Goal: Task Accomplishment & Management: Manage account settings

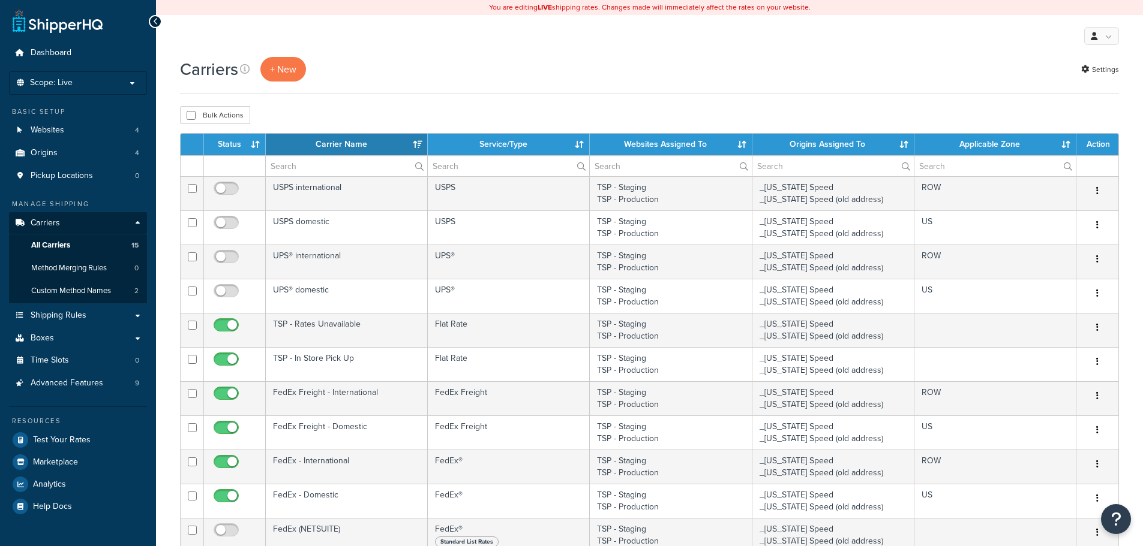
select select "15"
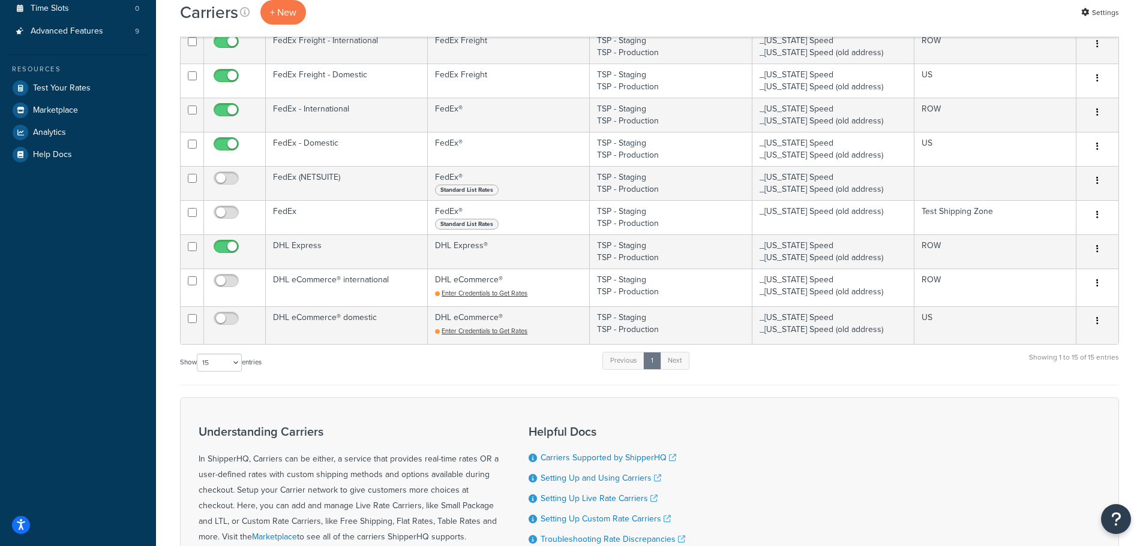
scroll to position [360, 0]
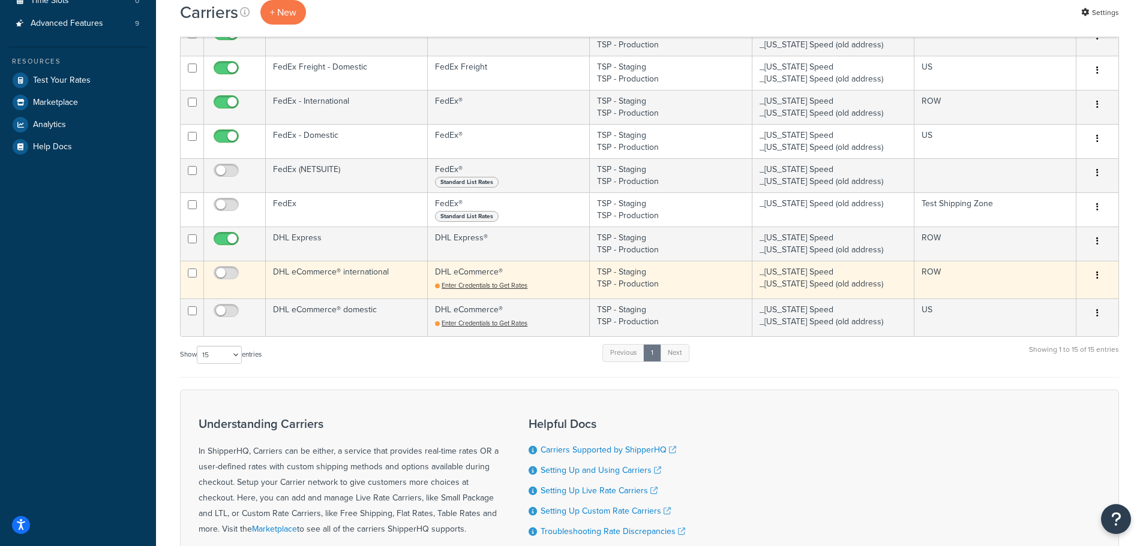
click at [1097, 275] on icon "button" at bounding box center [1097, 275] width 2 height 8
click at [1033, 351] on link "Delete" at bounding box center [1048, 349] width 95 height 25
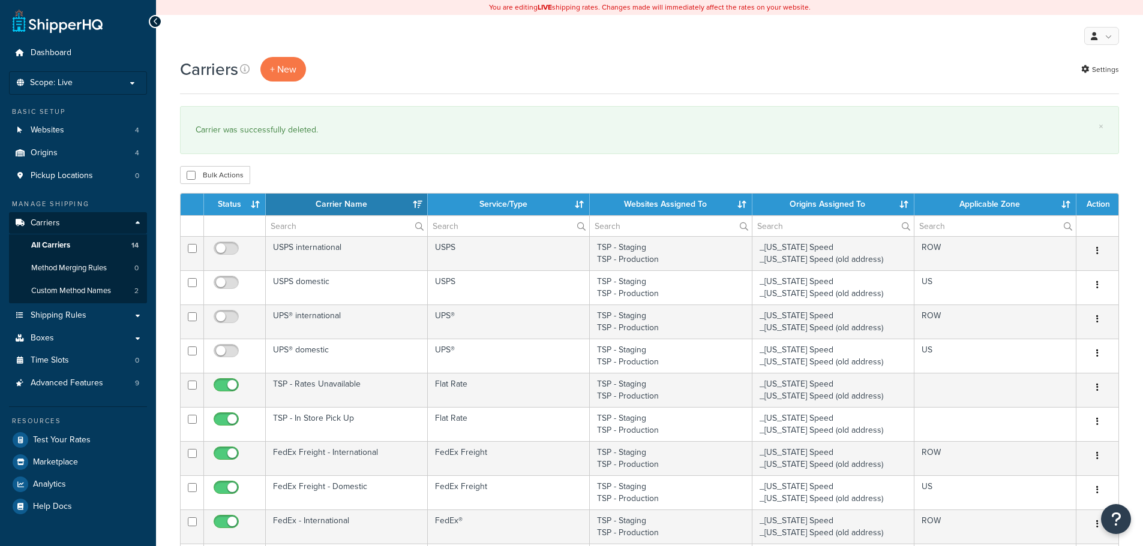
select select "15"
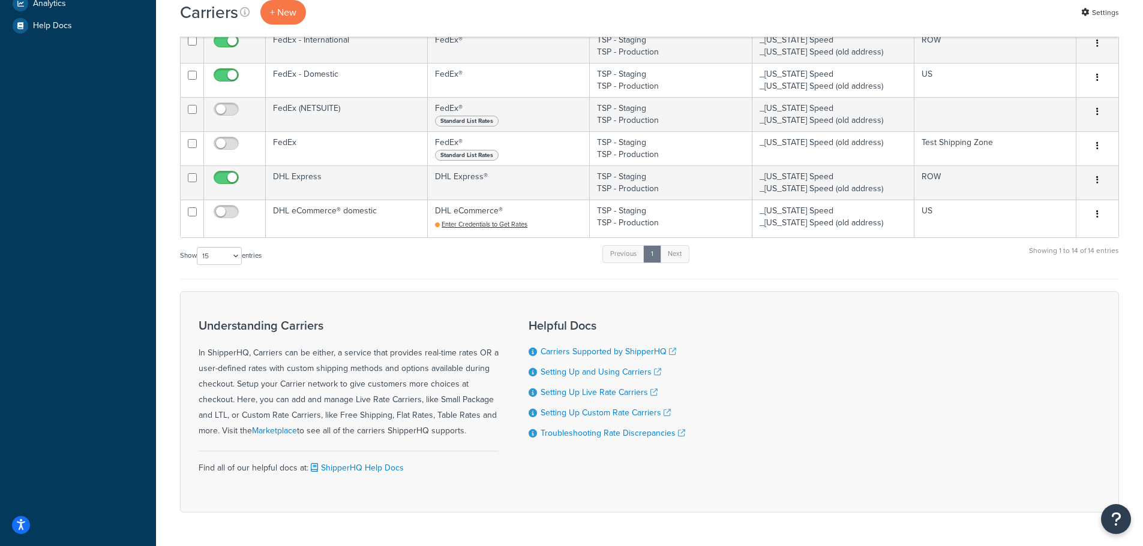
scroll to position [460, 0]
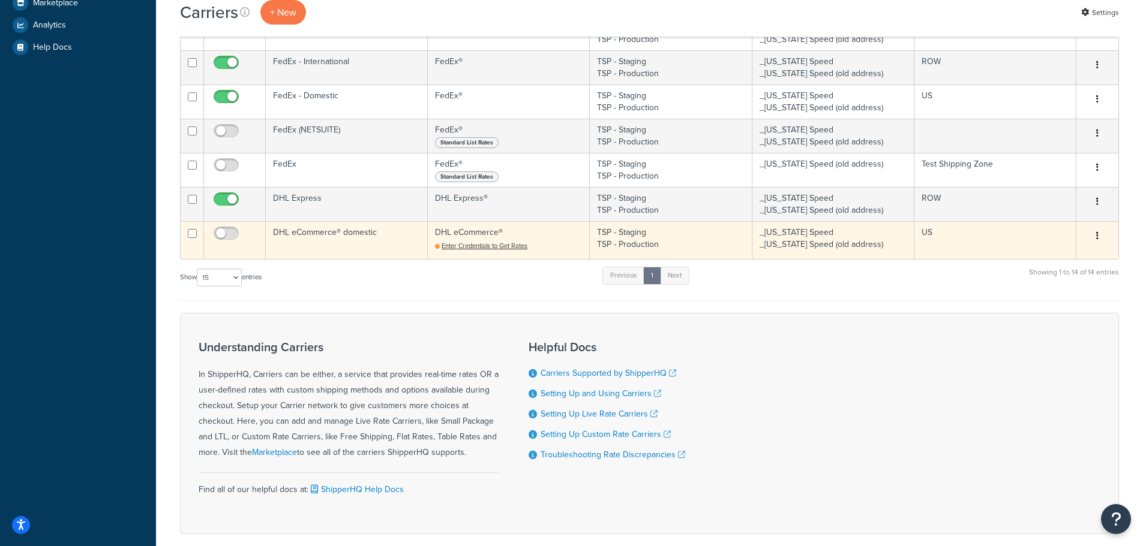
click at [1096, 235] on icon "button" at bounding box center [1097, 236] width 2 height 8
click at [1038, 307] on link "Delete" at bounding box center [1048, 309] width 95 height 25
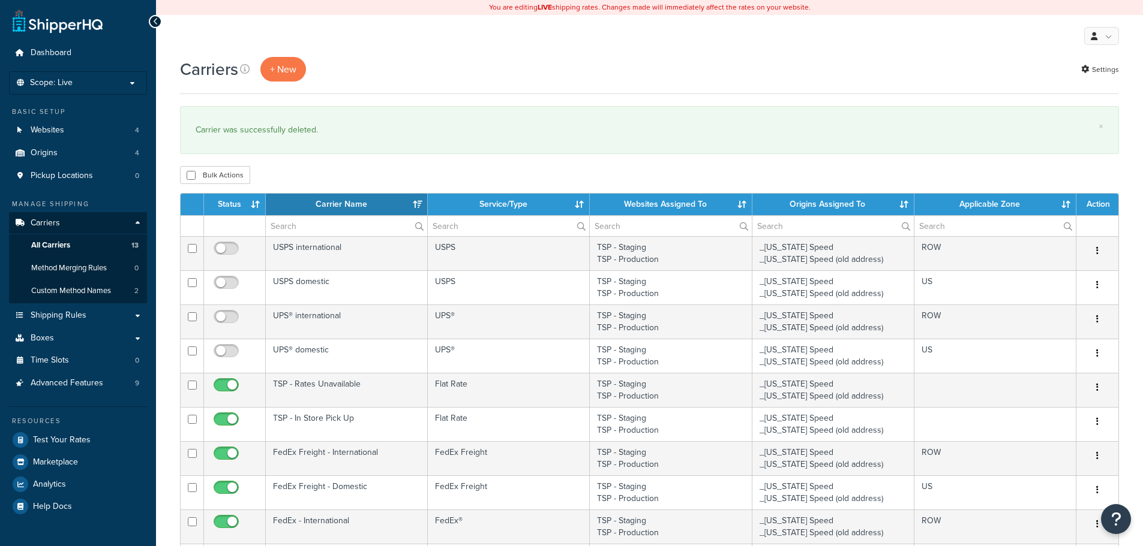
select select "15"
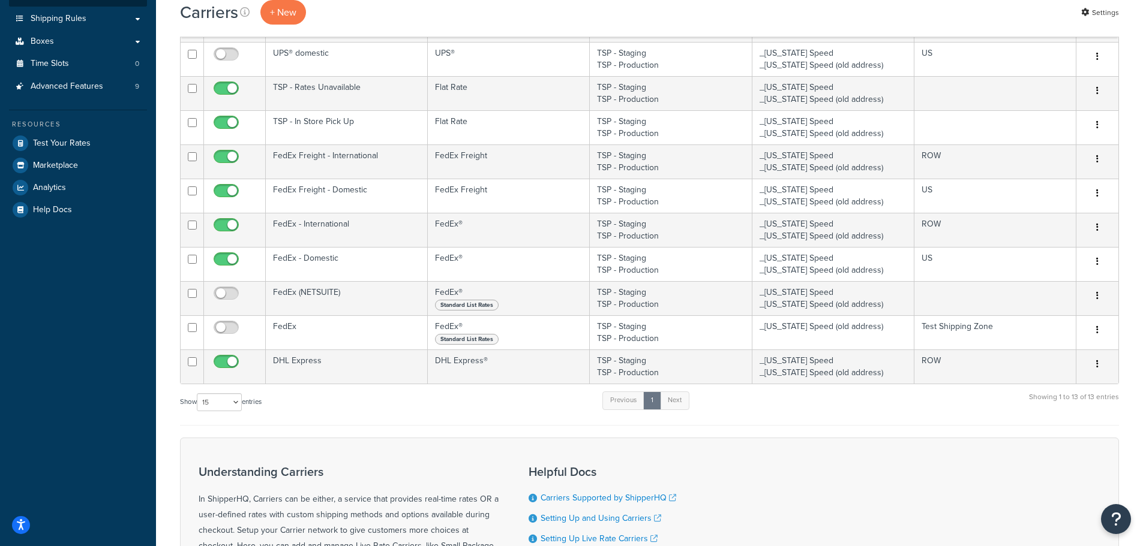
scroll to position [300, 0]
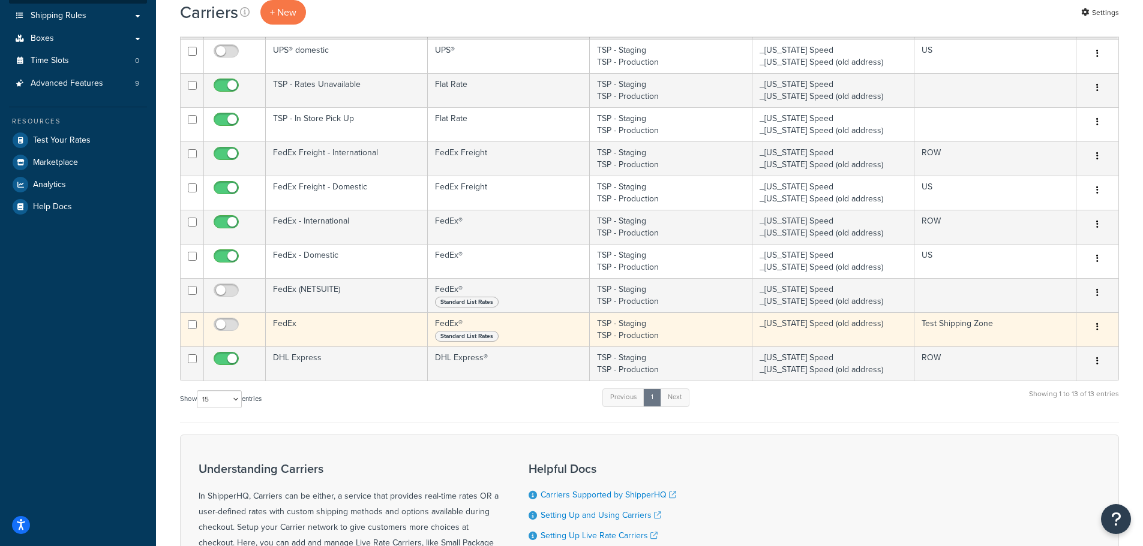
click at [1101, 326] on button "button" at bounding box center [1097, 327] width 17 height 19
click at [1053, 396] on link "Delete" at bounding box center [1048, 400] width 95 height 25
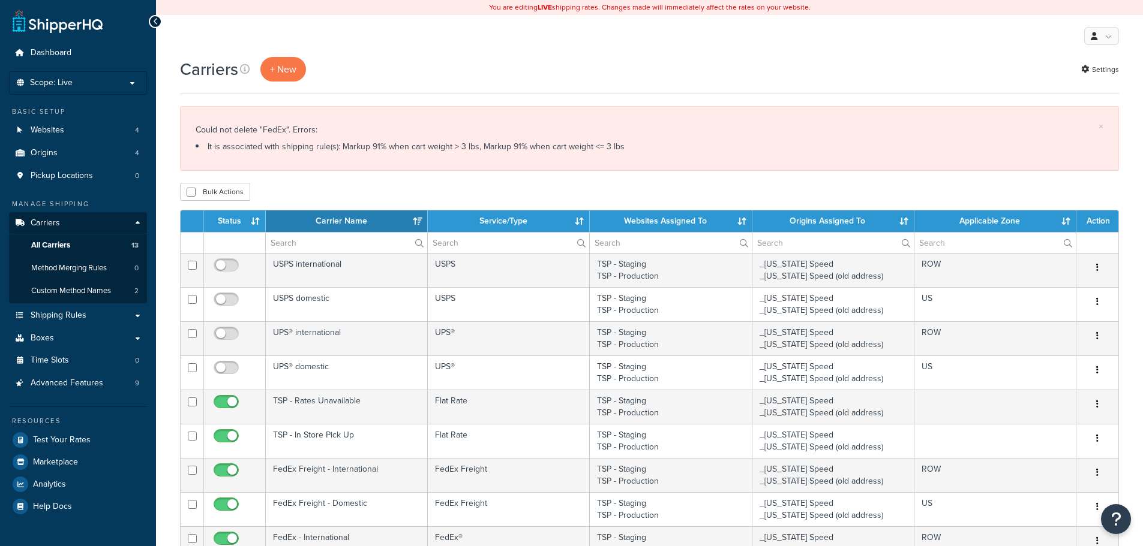
select select "15"
click at [86, 316] on link "Shipping Rules" at bounding box center [78, 316] width 138 height 22
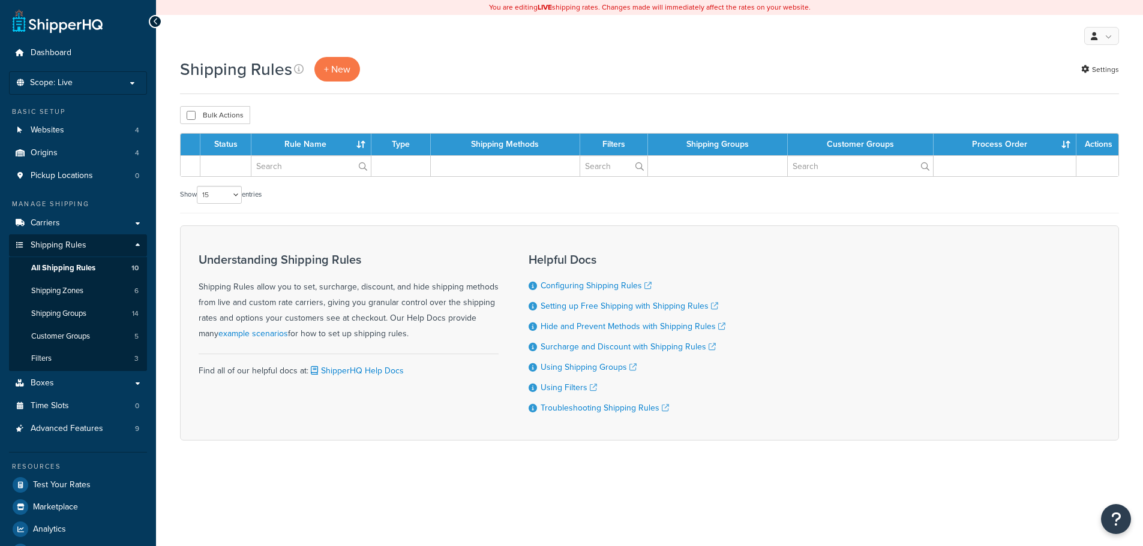
select select "15"
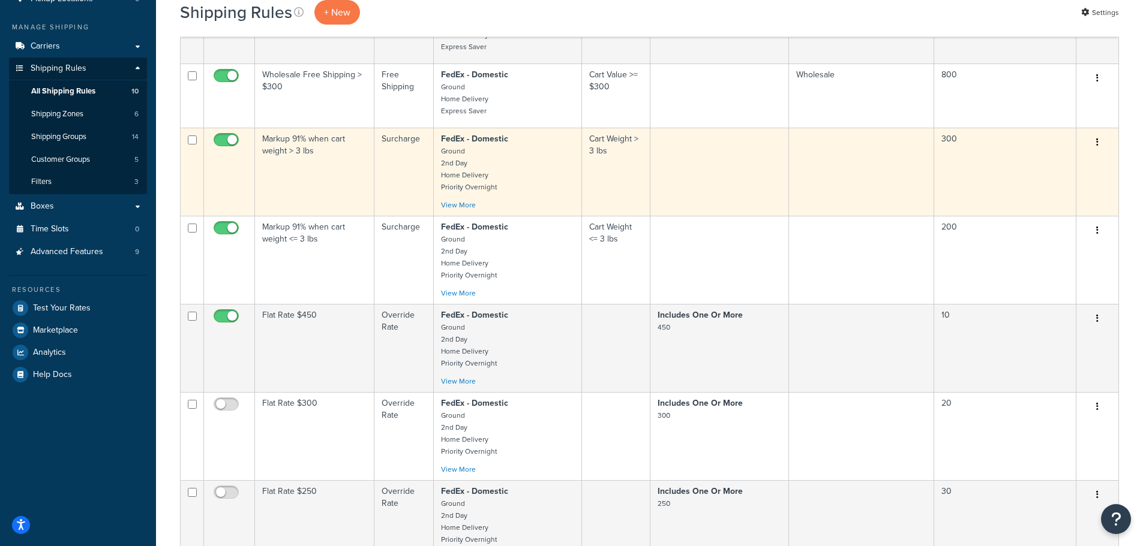
scroll to position [180, 0]
click at [307, 161] on td "Markup 91% when cart weight > 3 lbs" at bounding box center [314, 169] width 119 height 88
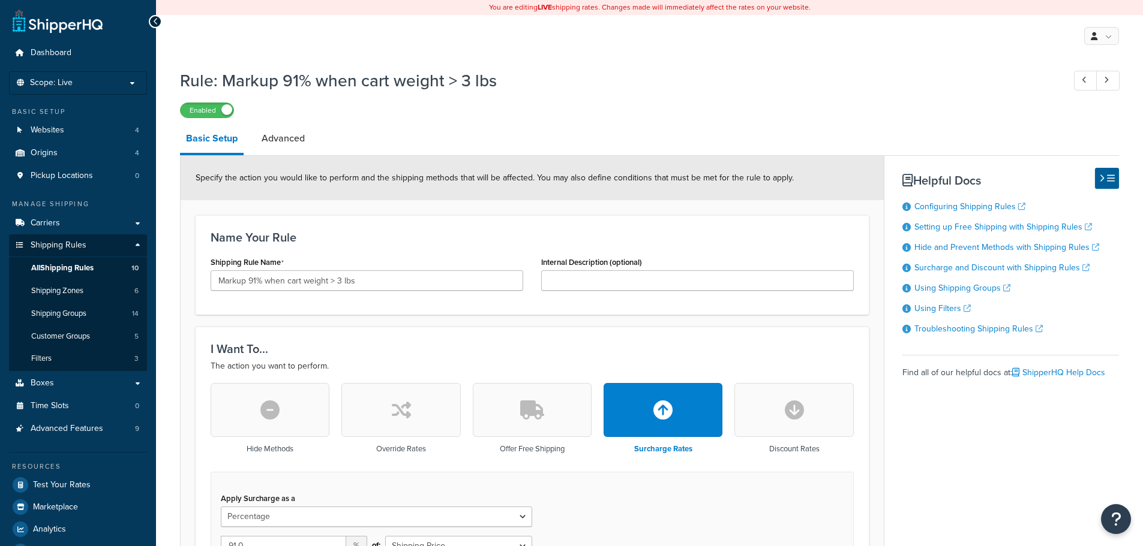
select select "PERCENTAGE"
select select "CART"
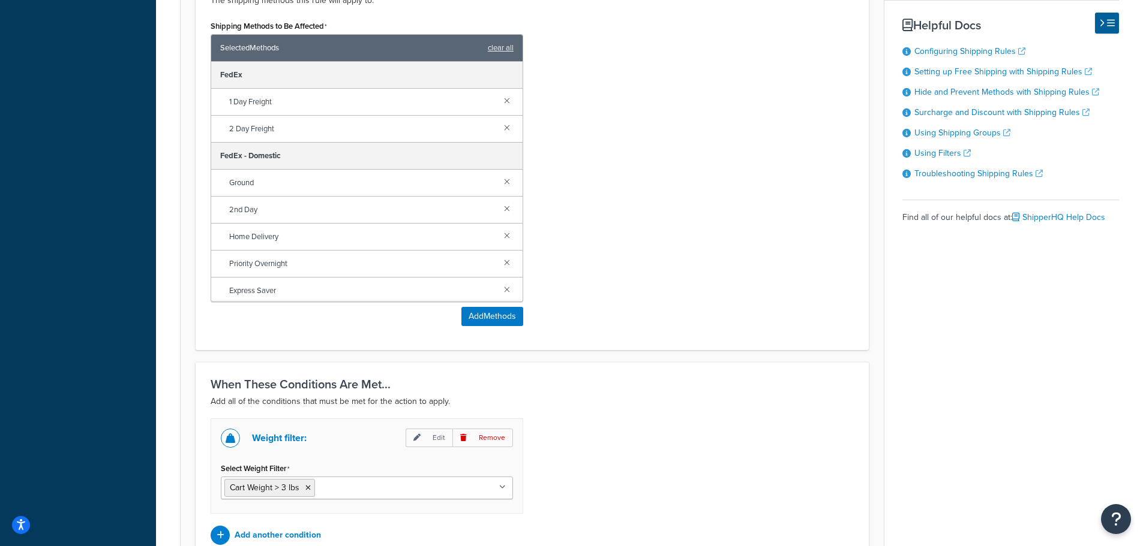
scroll to position [720, 0]
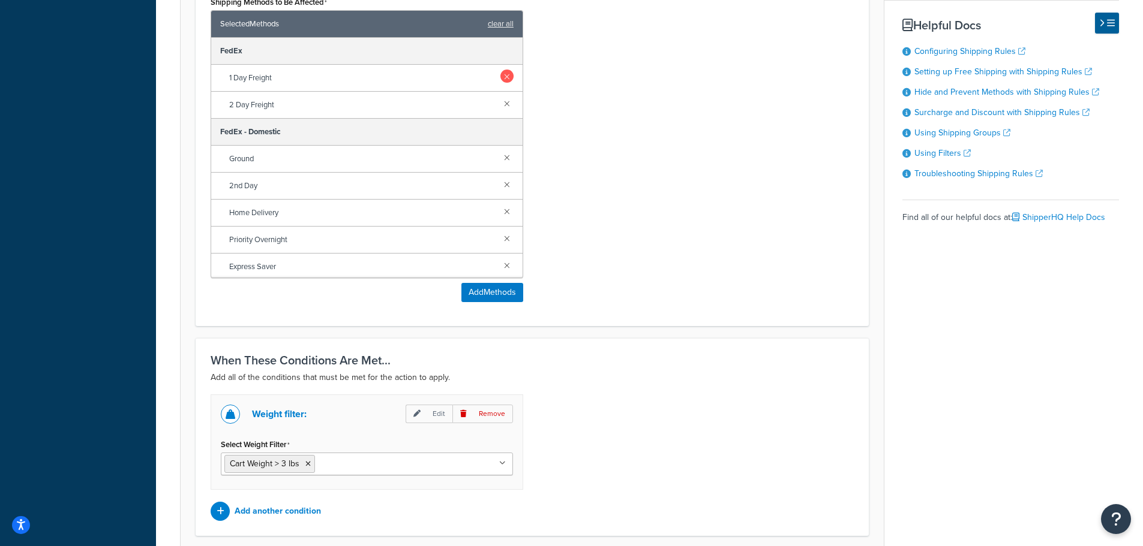
click at [500, 78] on link at bounding box center [506, 76] width 13 height 13
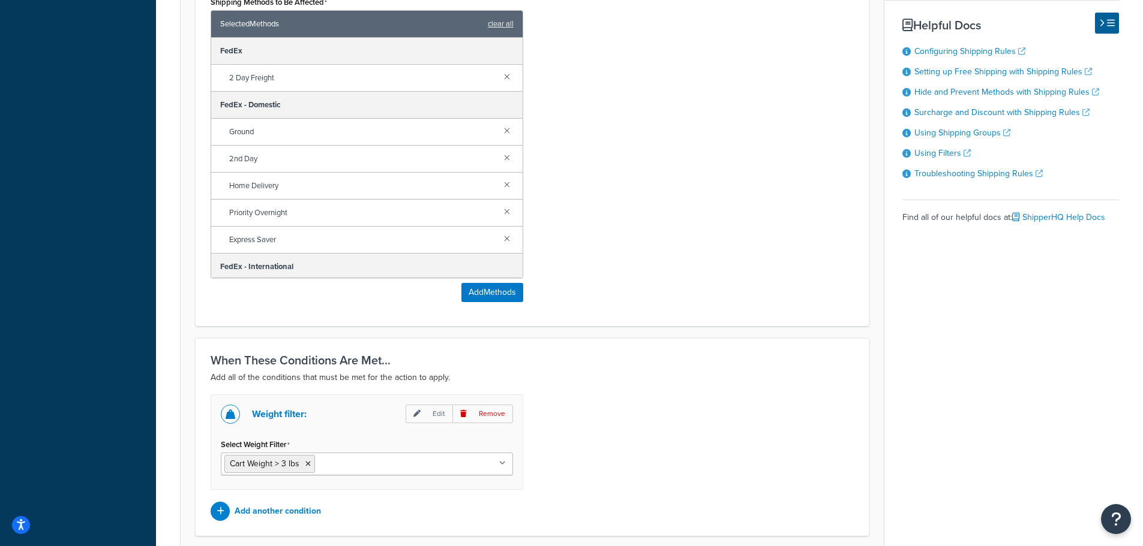
click at [500, 78] on link at bounding box center [506, 76] width 13 height 13
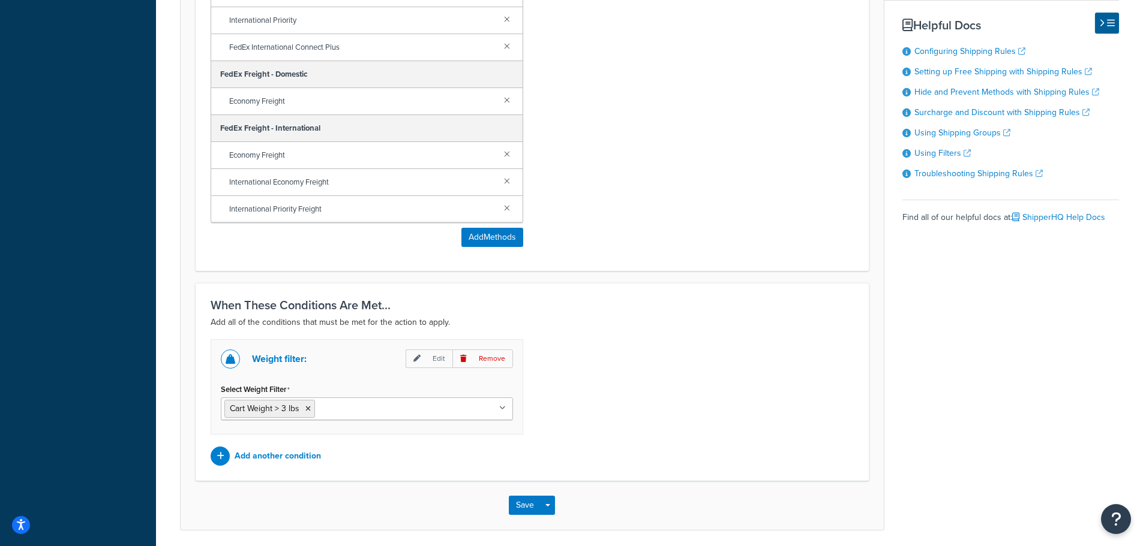
scroll to position [819, 0]
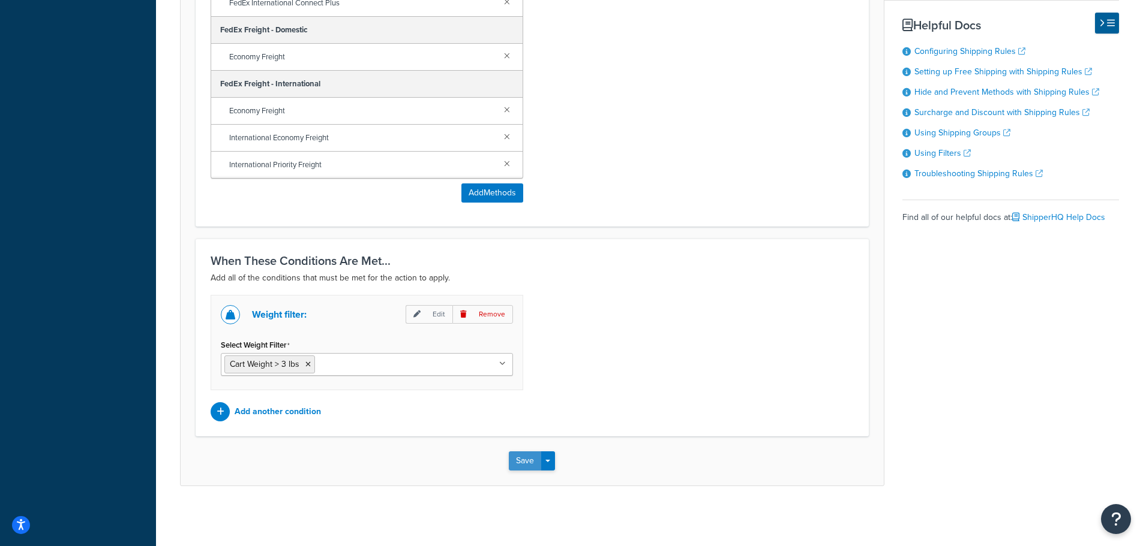
click at [518, 460] on button "Save" at bounding box center [525, 461] width 32 height 19
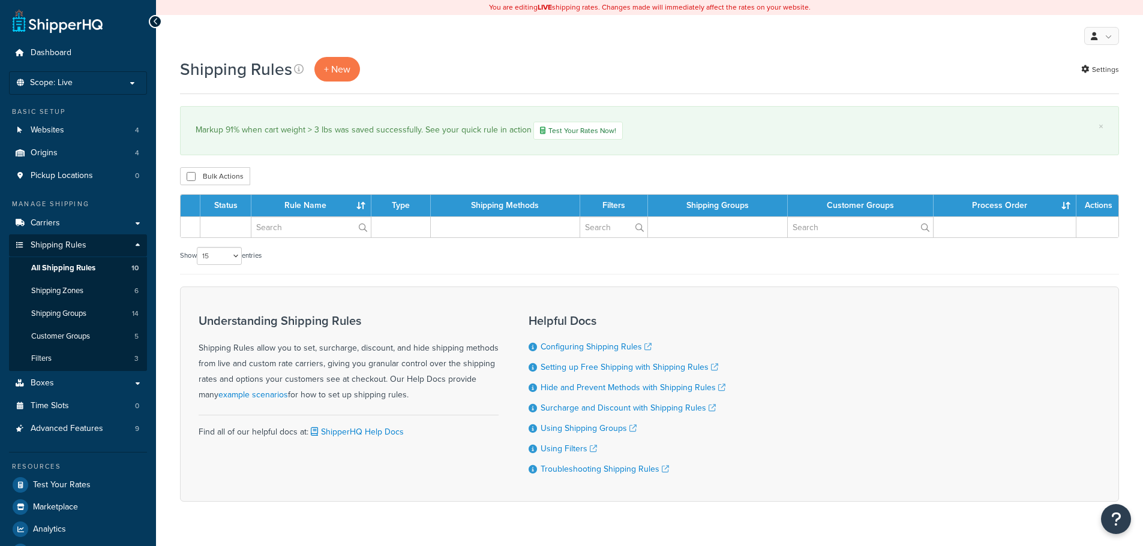
select select "15"
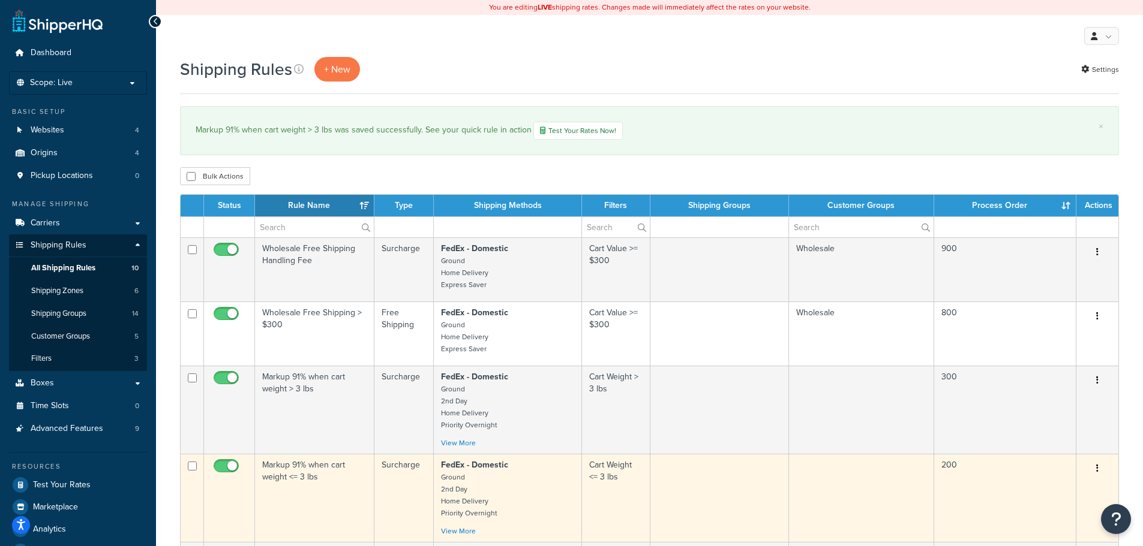
click at [331, 483] on td "Markup 91% when cart weight <= 3 lbs" at bounding box center [314, 498] width 119 height 88
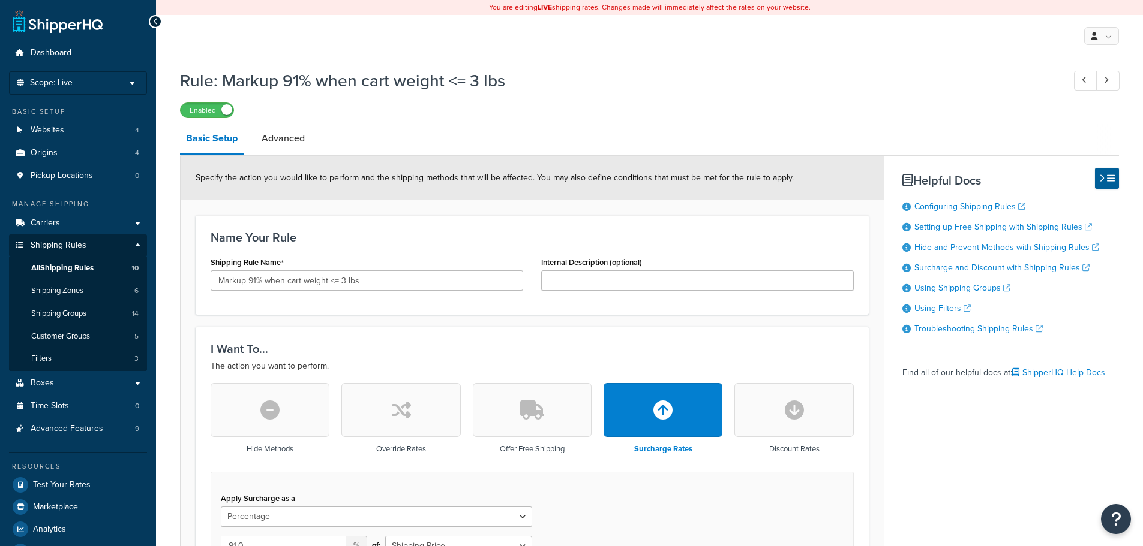
select select "PERCENTAGE"
select select "CART"
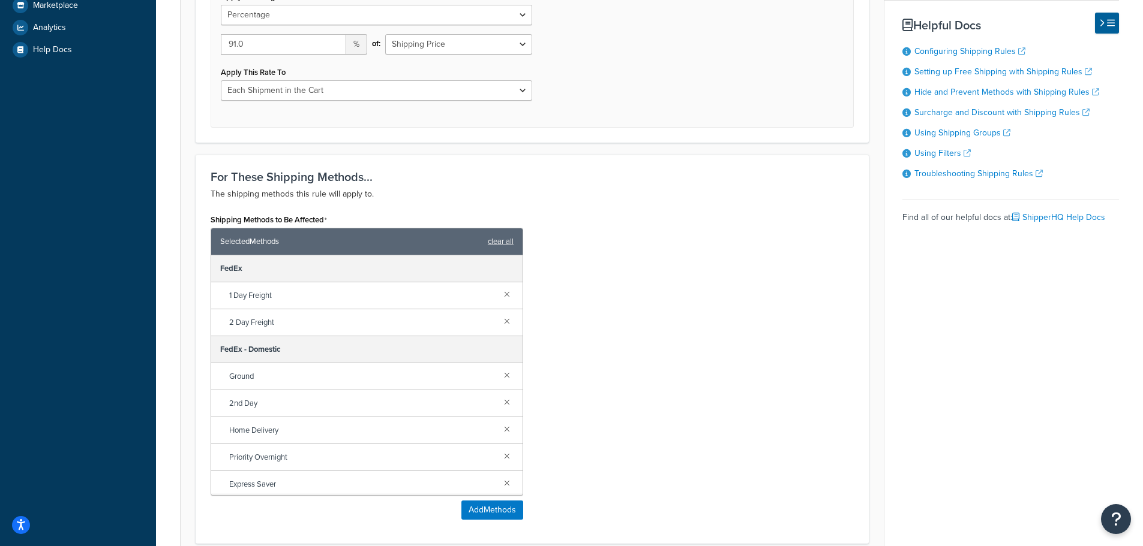
scroll to position [540, 0]
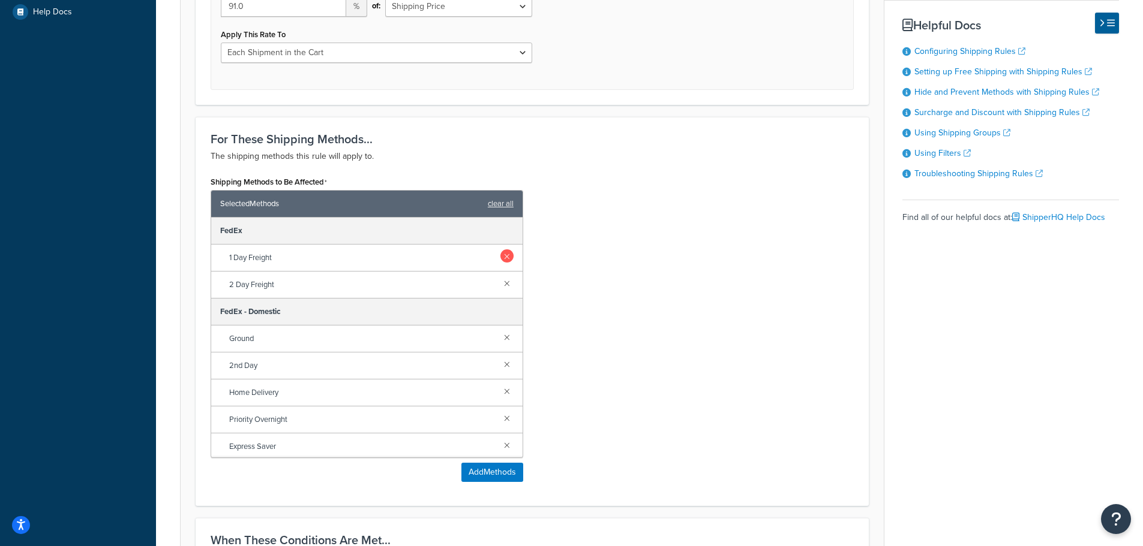
click at [500, 256] on link at bounding box center [506, 256] width 13 height 13
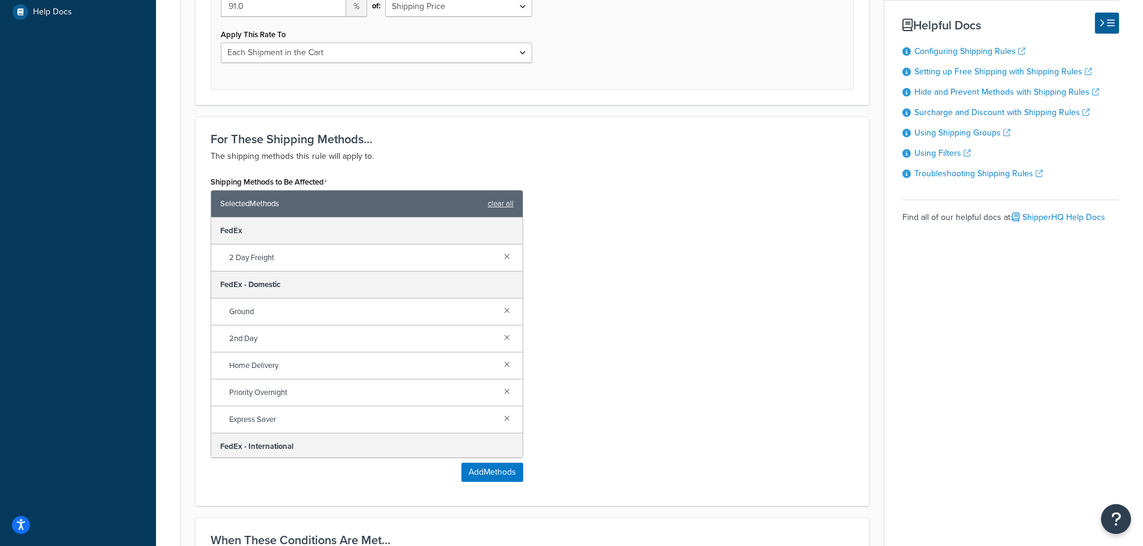
click at [500, 256] on link at bounding box center [506, 256] width 13 height 13
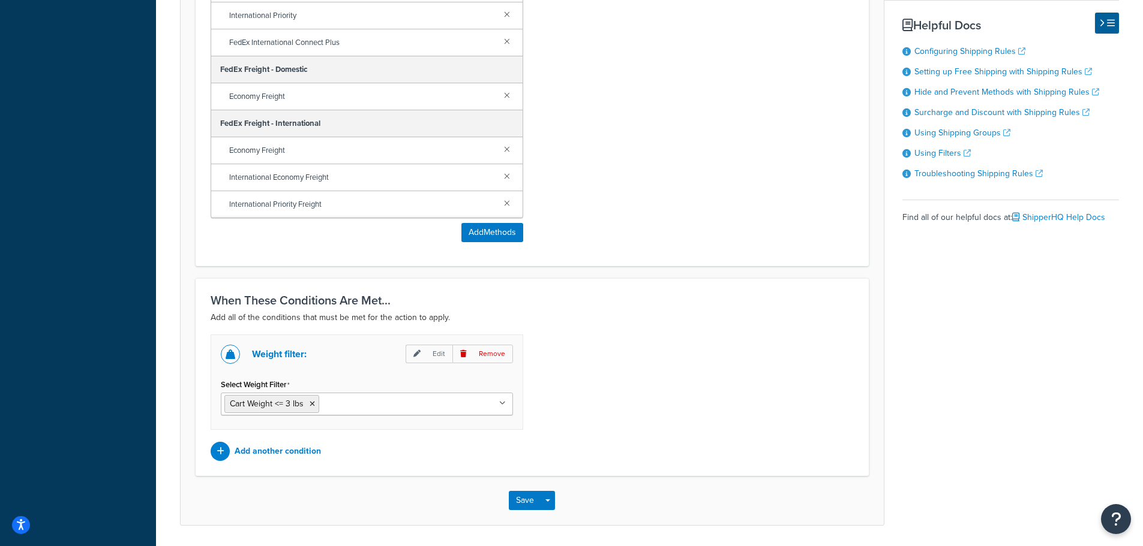
scroll to position [819, 0]
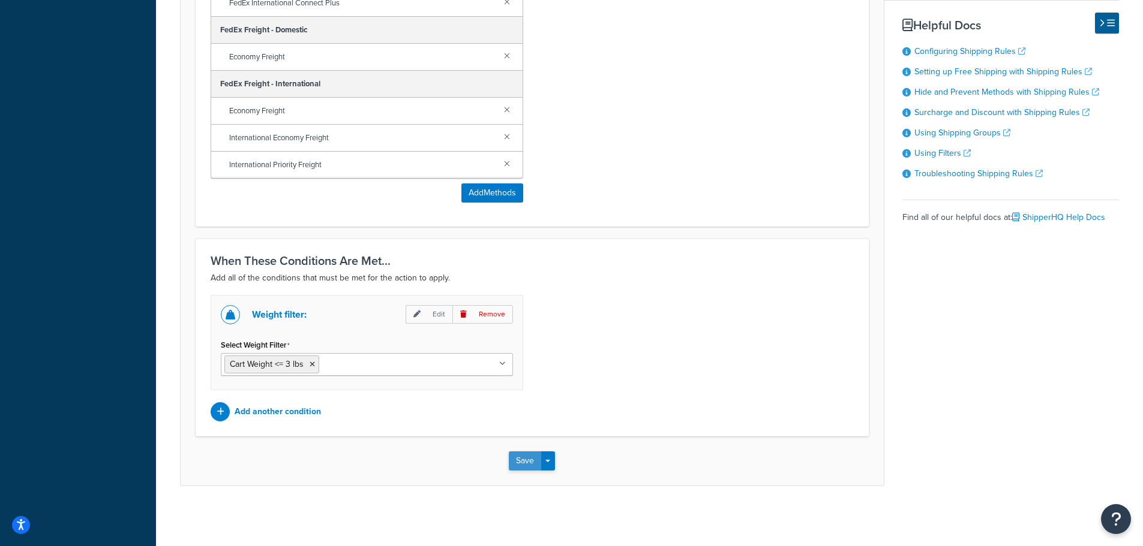
click at [530, 458] on button "Save" at bounding box center [525, 461] width 32 height 19
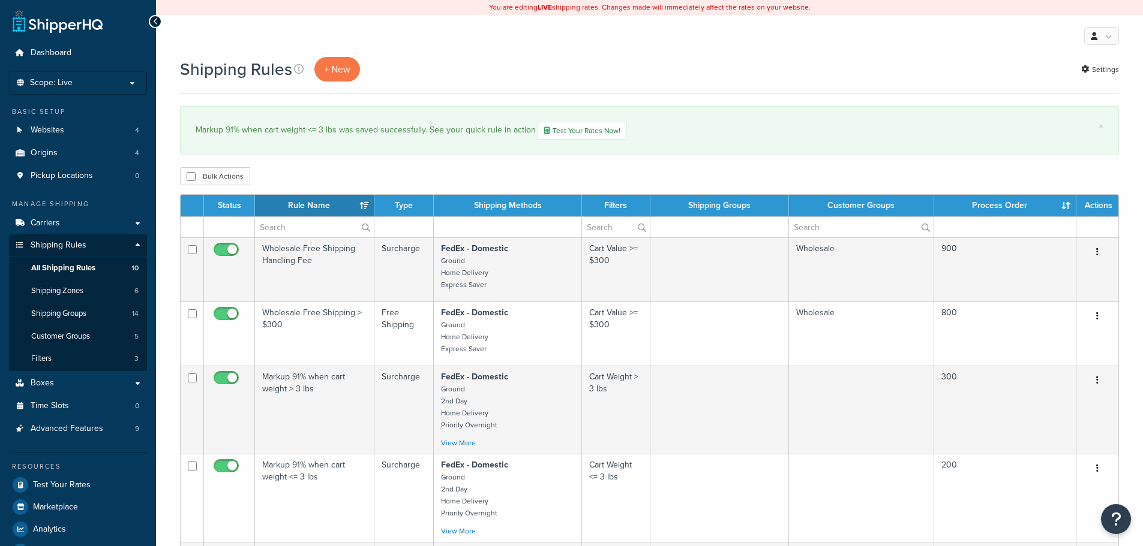
select select "15"
click at [69, 226] on link "Carriers" at bounding box center [78, 223] width 138 height 22
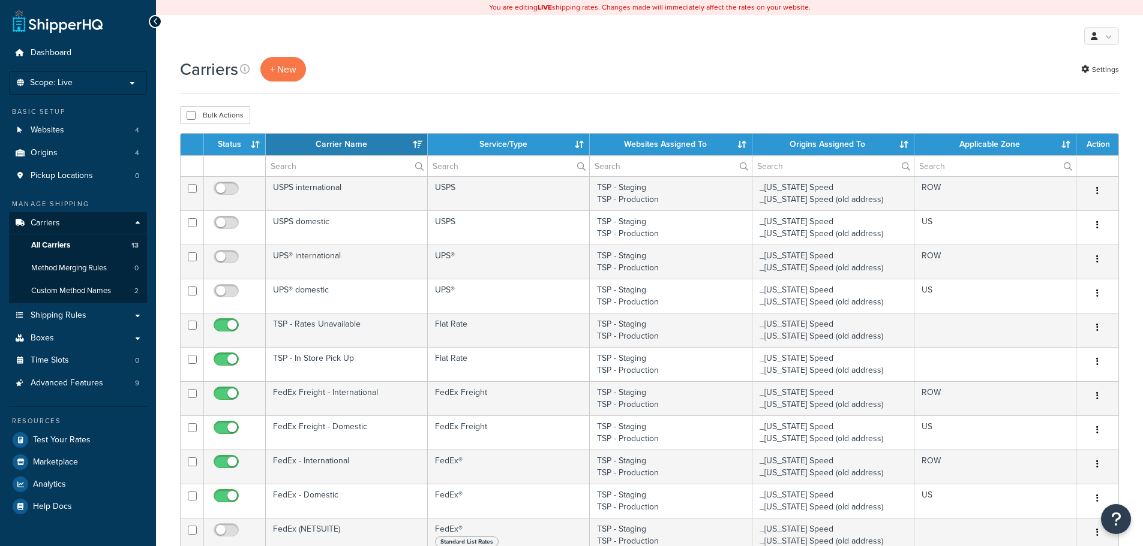
select select "15"
click at [71, 247] on link "All Carriers 13" at bounding box center [78, 246] width 138 height 22
select select "15"
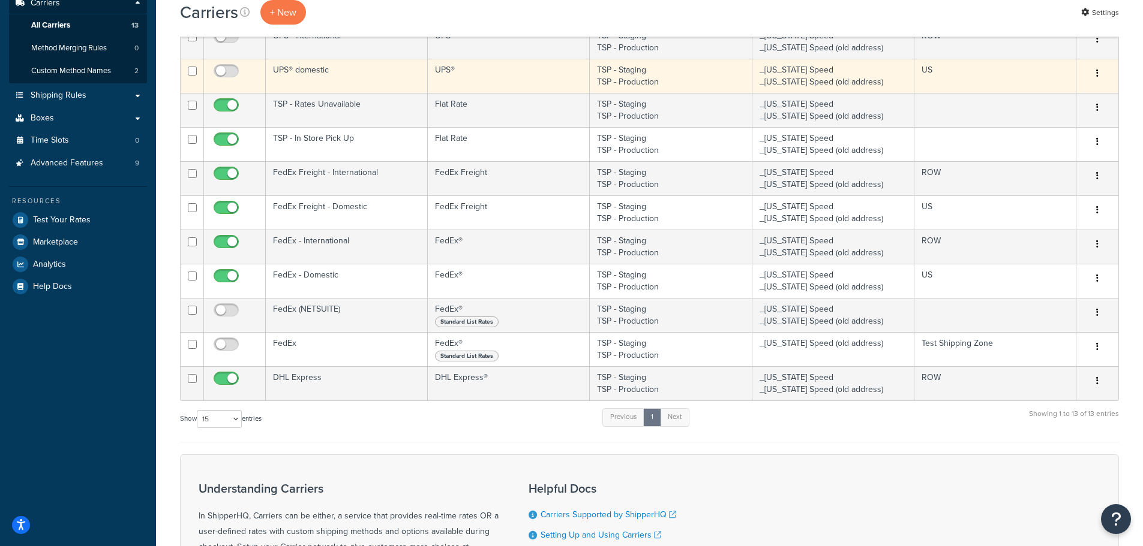
scroll to position [240, 0]
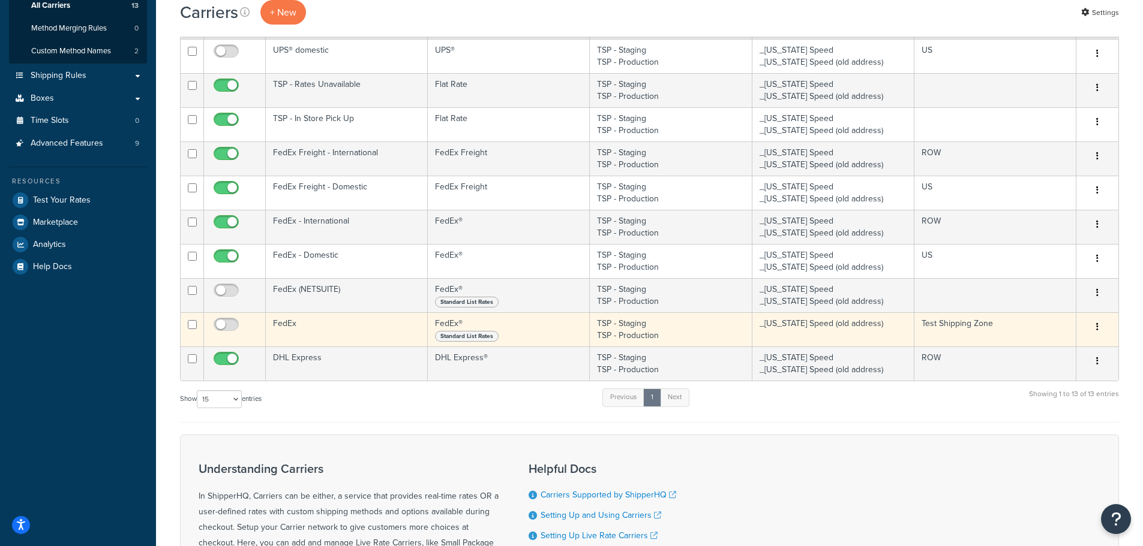
click at [1097, 326] on icon "button" at bounding box center [1097, 327] width 2 height 8
click at [1035, 399] on link "Delete" at bounding box center [1048, 400] width 95 height 25
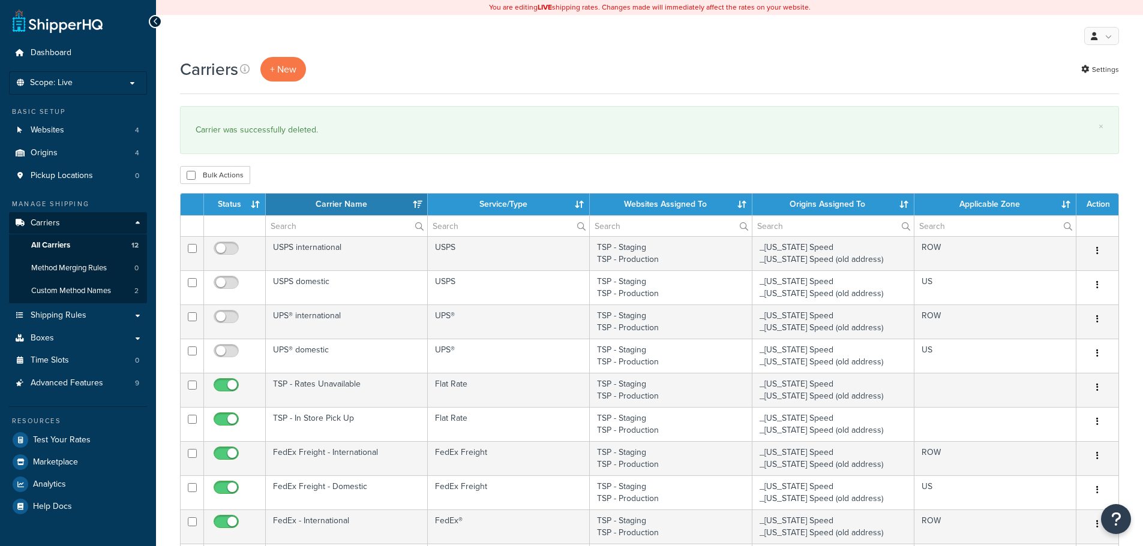
select select "15"
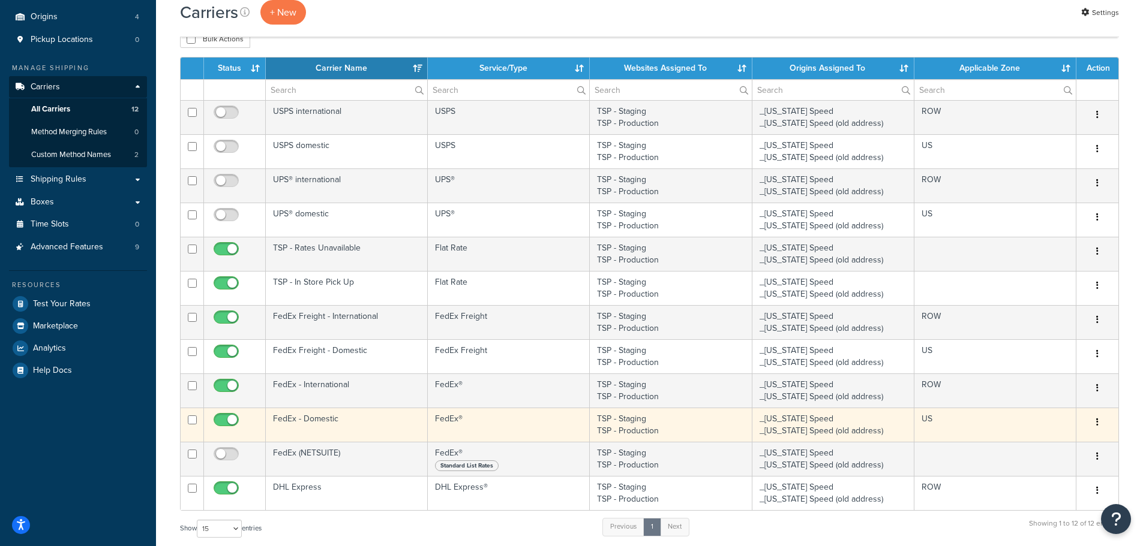
scroll to position [120, 0]
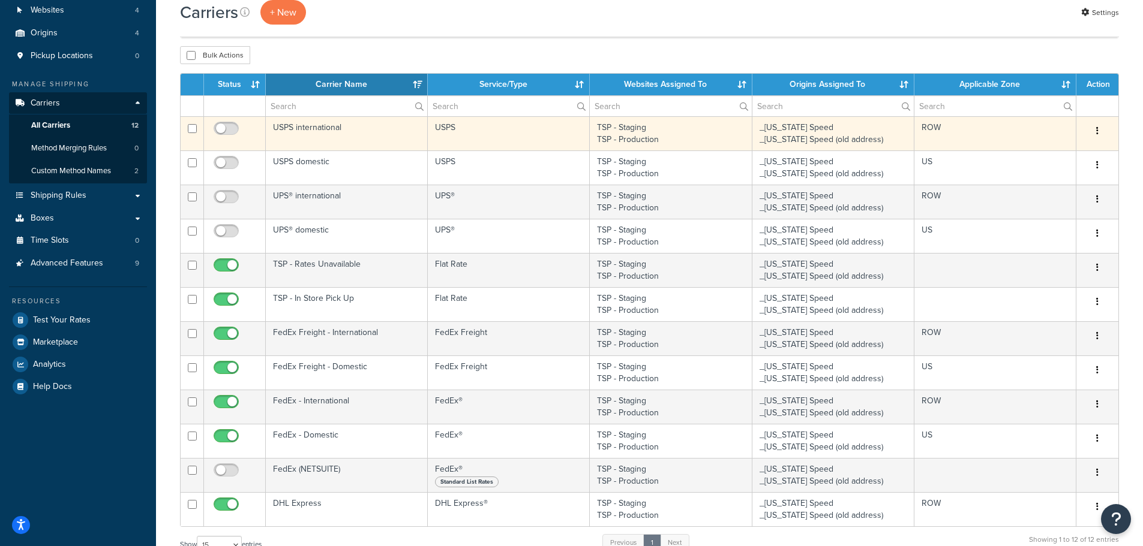
click at [1100, 133] on button "button" at bounding box center [1097, 131] width 17 height 19
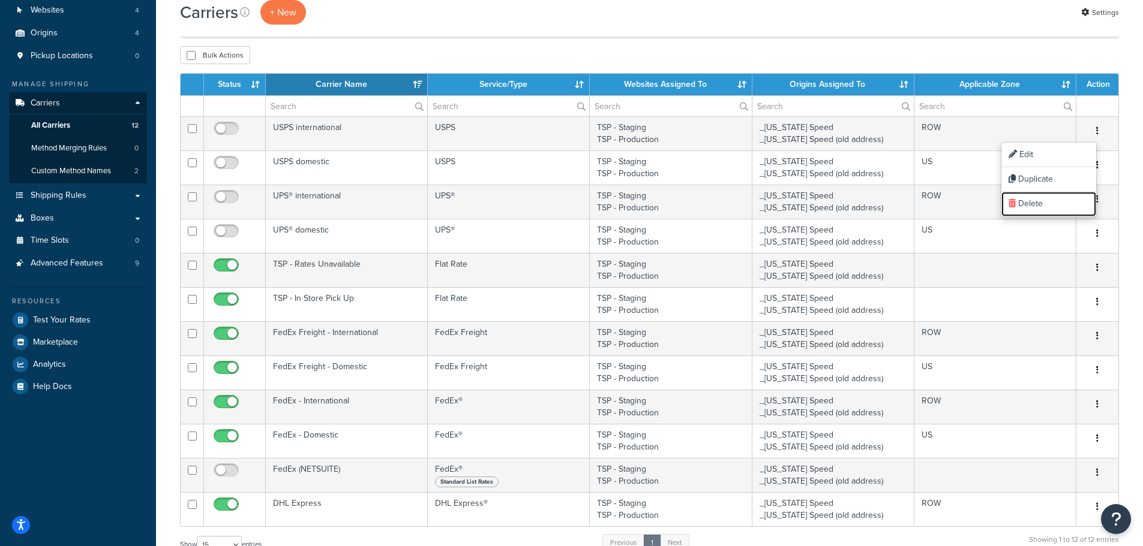
drag, startPoint x: 1054, startPoint y: 204, endPoint x: 636, endPoint y: 41, distance: 448.8
click at [1054, 204] on link "Delete" at bounding box center [1048, 204] width 95 height 25
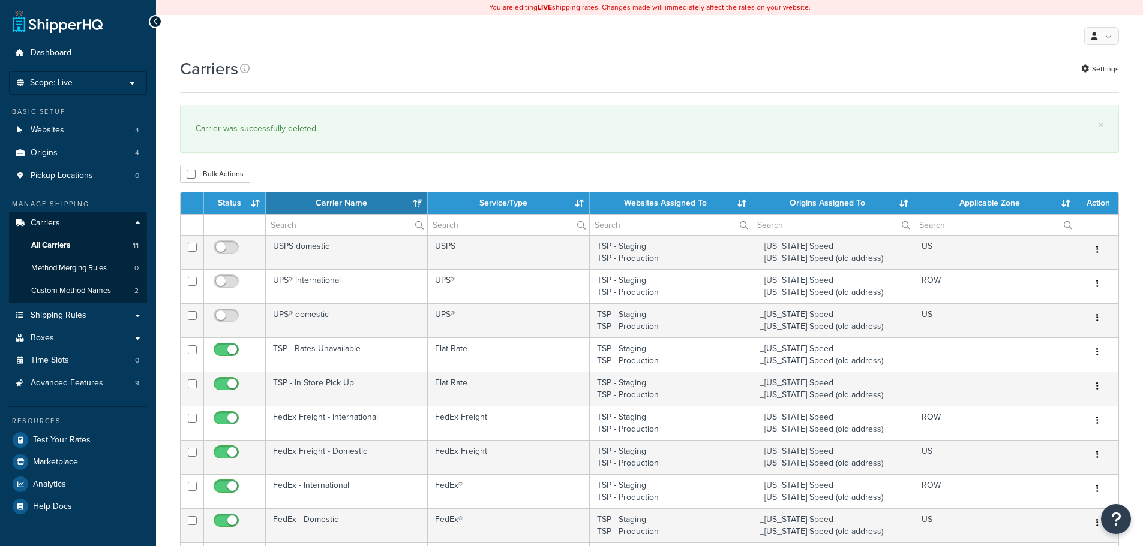
select select "15"
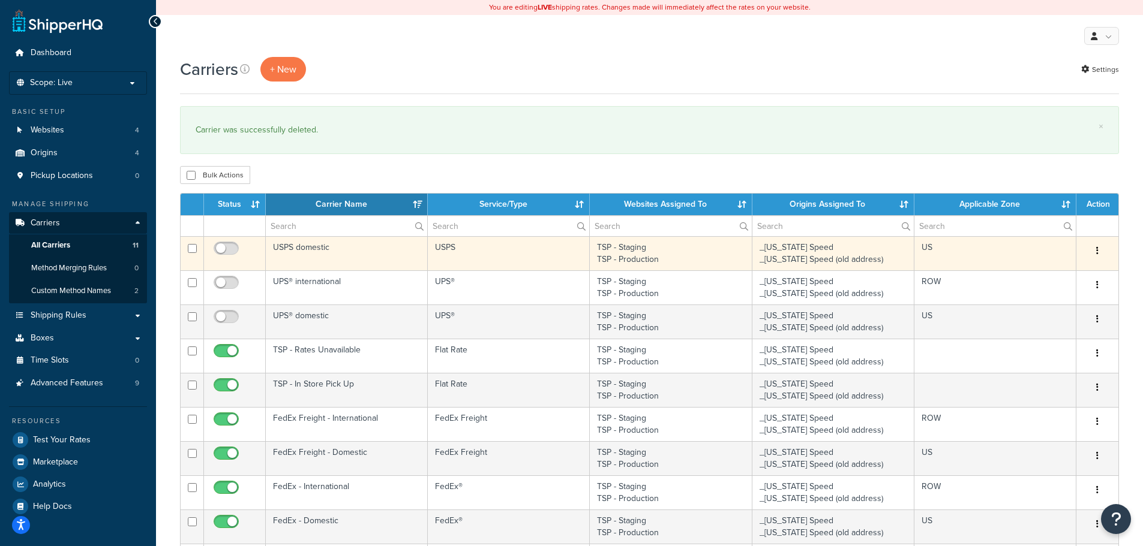
click at [1100, 251] on button "button" at bounding box center [1097, 251] width 17 height 19
click at [1029, 321] on link "Delete" at bounding box center [1048, 324] width 95 height 25
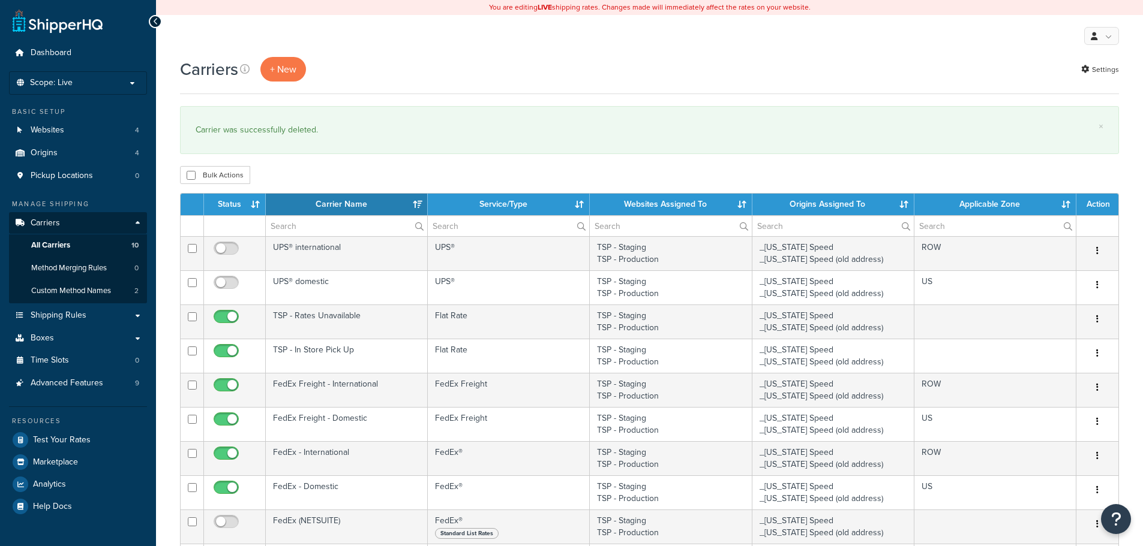
select select "15"
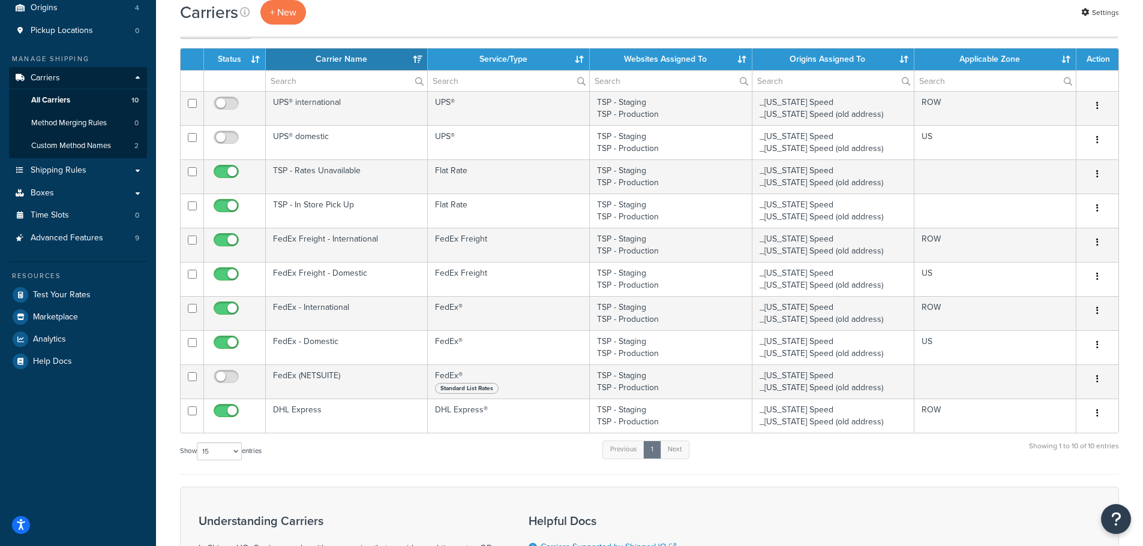
scroll to position [180, 0]
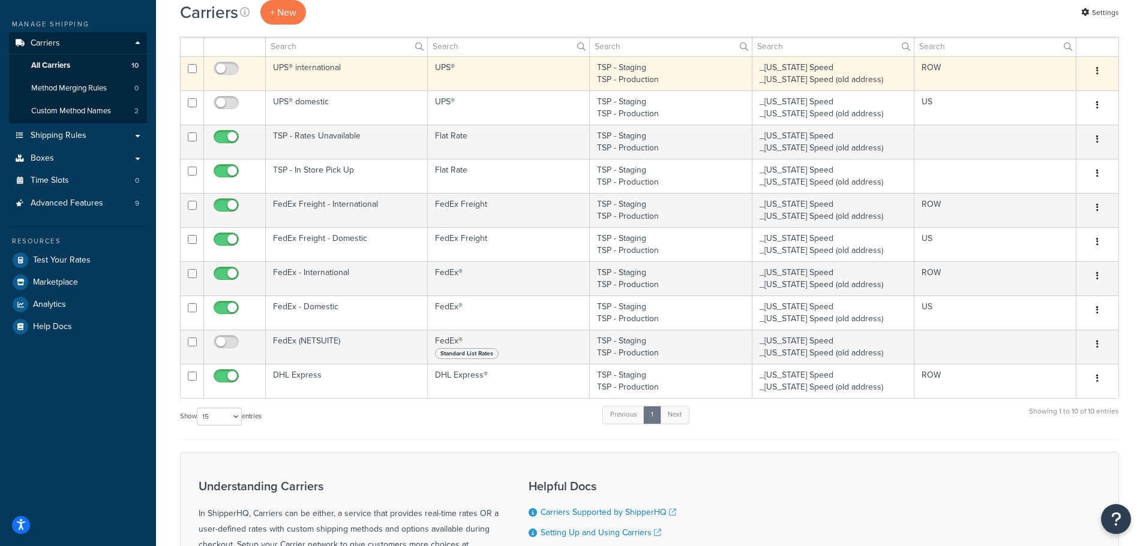
click at [1101, 70] on button "button" at bounding box center [1097, 71] width 17 height 19
click at [1042, 138] on link "Delete" at bounding box center [1048, 144] width 95 height 25
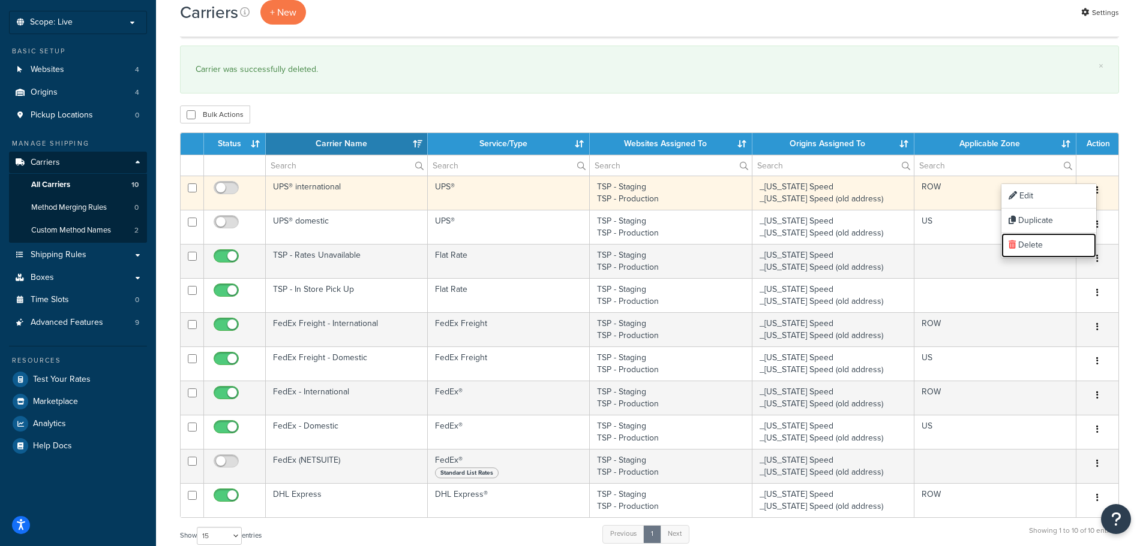
scroll to position [60, 0]
click at [1098, 189] on button "button" at bounding box center [1097, 191] width 17 height 19
click at [1042, 260] on link "Delete" at bounding box center [1048, 264] width 95 height 25
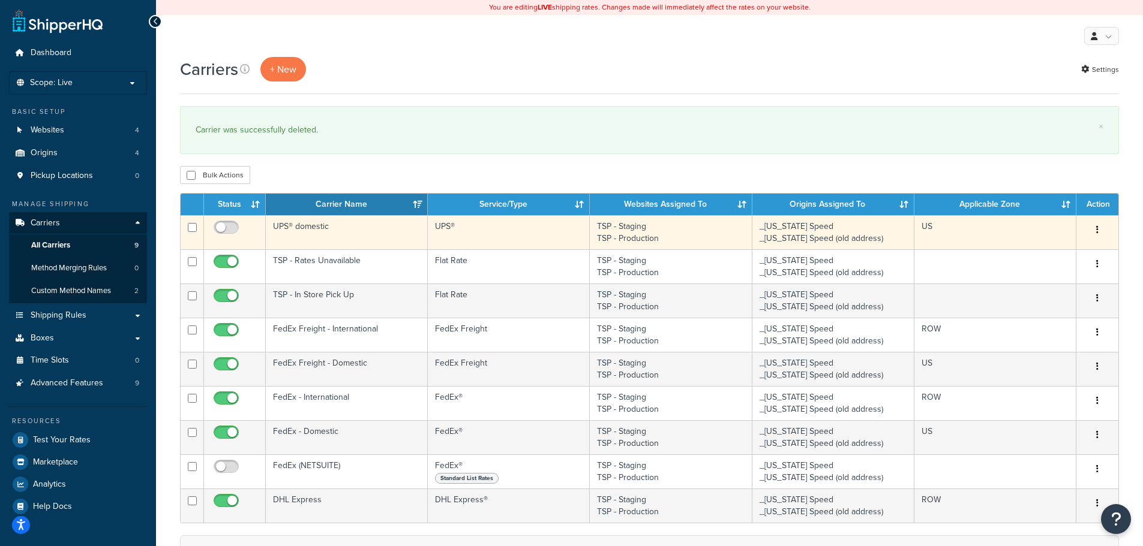
click at [1098, 229] on button "button" at bounding box center [1097, 230] width 17 height 19
click at [1066, 302] on link "Delete" at bounding box center [1048, 303] width 95 height 25
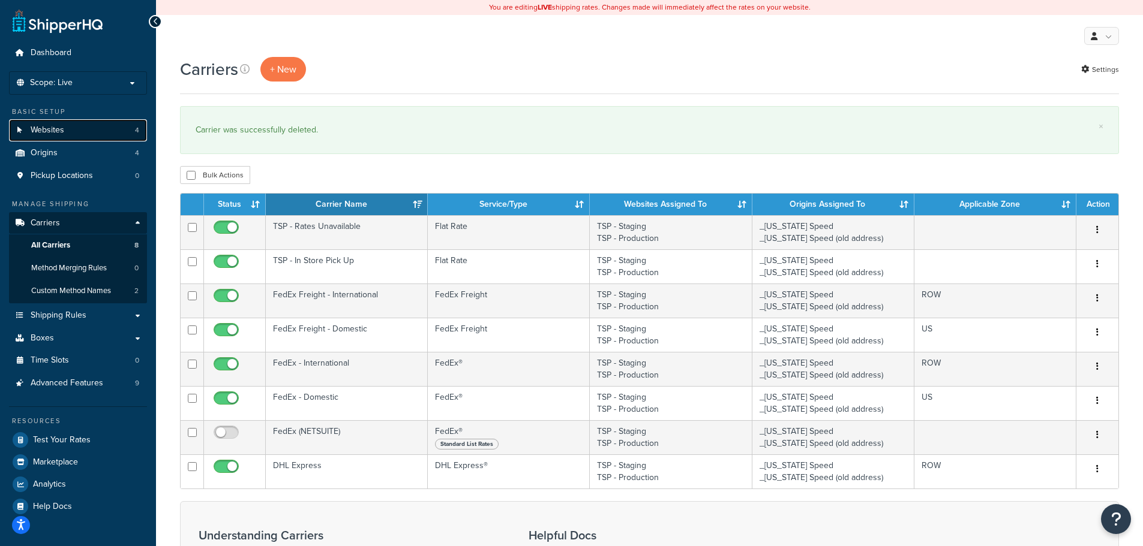
click at [71, 133] on link "Websites 4" at bounding box center [78, 130] width 138 height 22
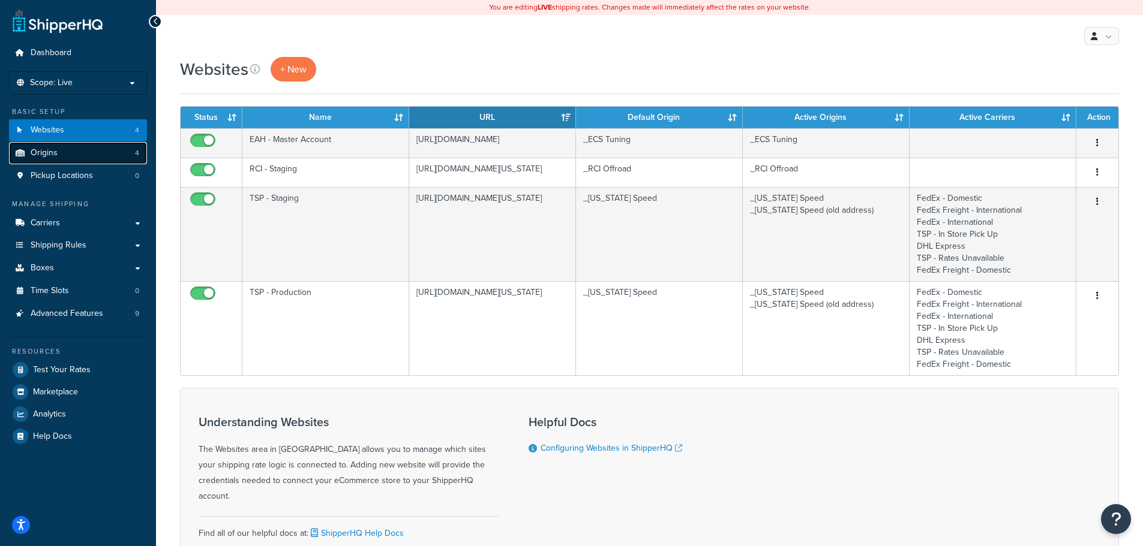
click at [75, 158] on link "Origins 4" at bounding box center [78, 153] width 138 height 22
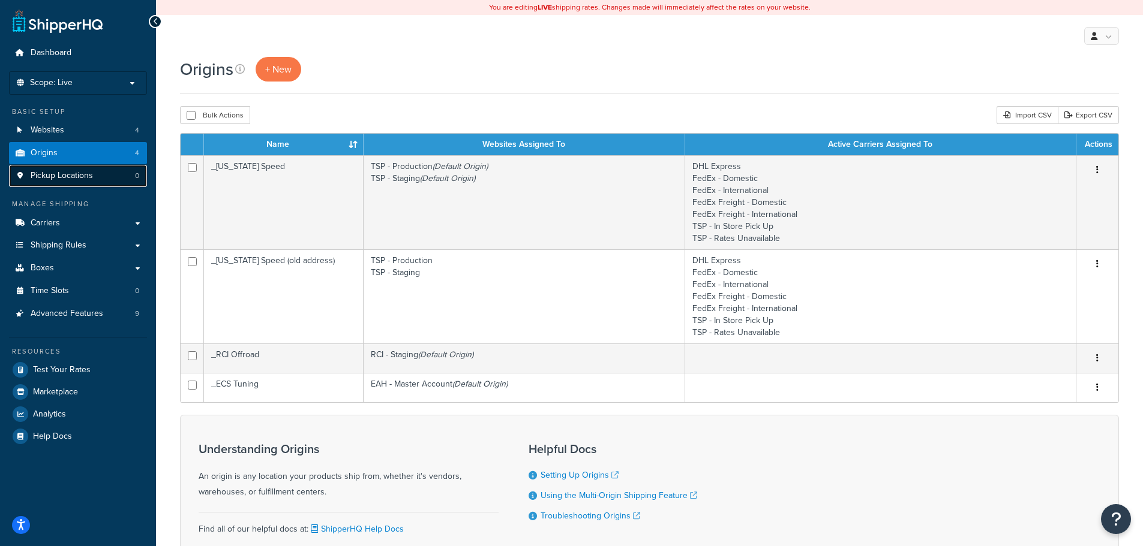
click at [92, 175] on span "Pickup Locations" at bounding box center [62, 176] width 62 height 10
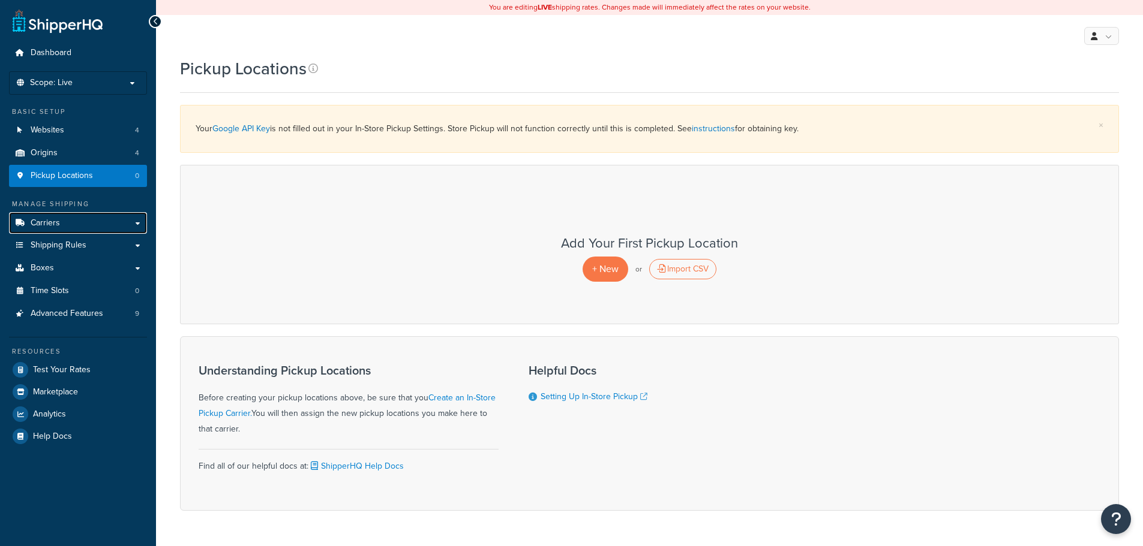
click at [95, 223] on link "Carriers" at bounding box center [78, 223] width 138 height 22
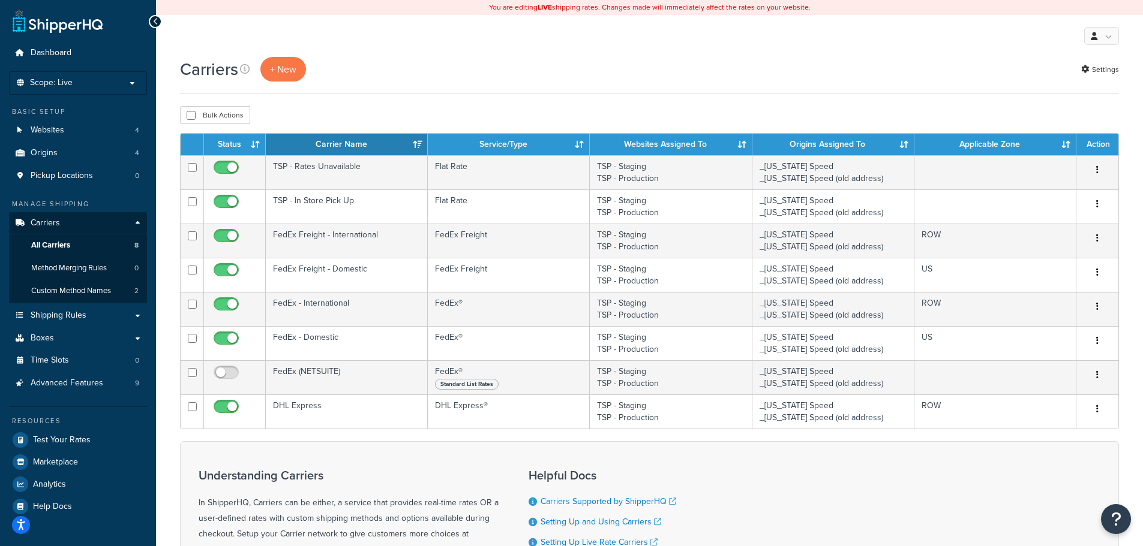
click at [256, 141] on th "Status" at bounding box center [235, 145] width 62 height 22
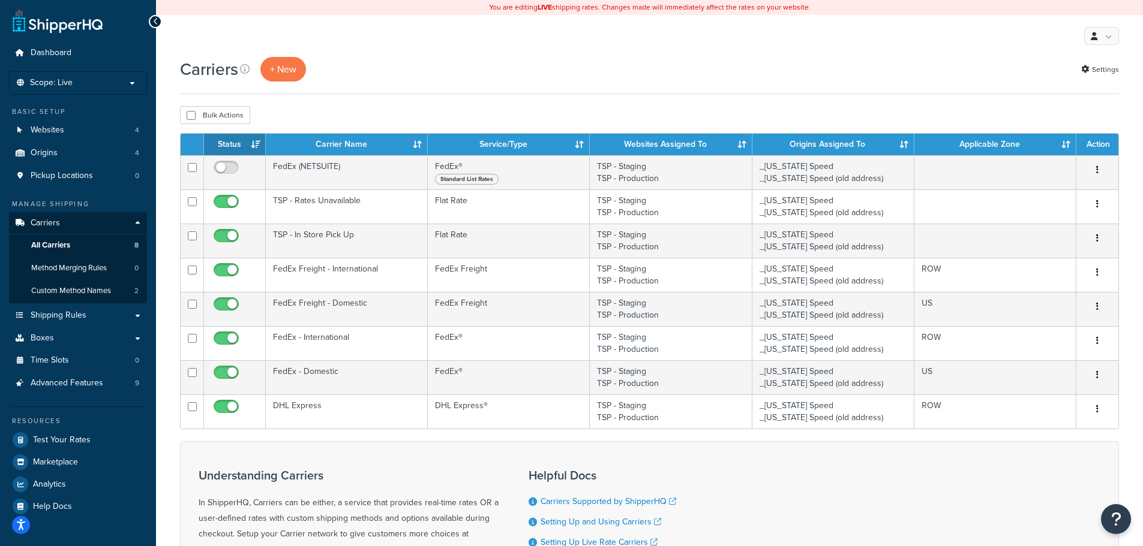
click at [256, 141] on th "Status" at bounding box center [235, 145] width 62 height 22
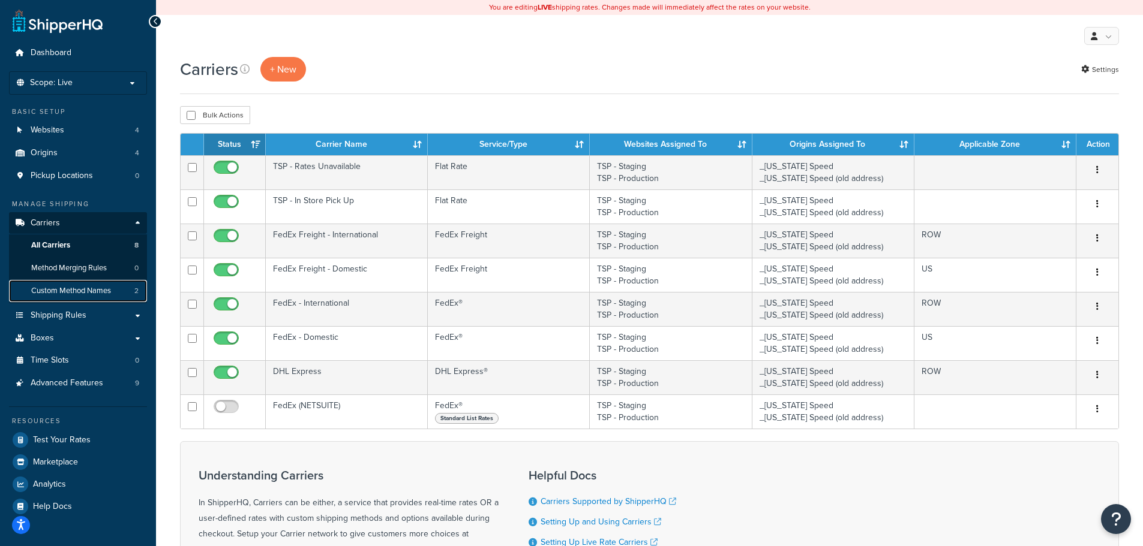
click at [90, 296] on link "Custom Method Names 2" at bounding box center [78, 291] width 138 height 22
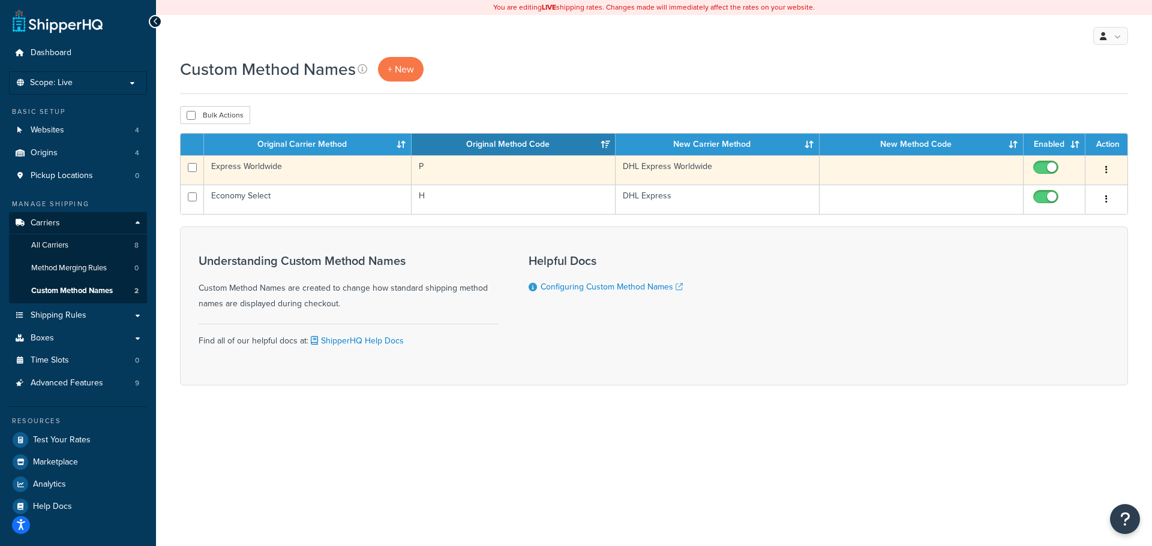
click at [347, 163] on td "Express Worldwide" at bounding box center [308, 169] width 208 height 29
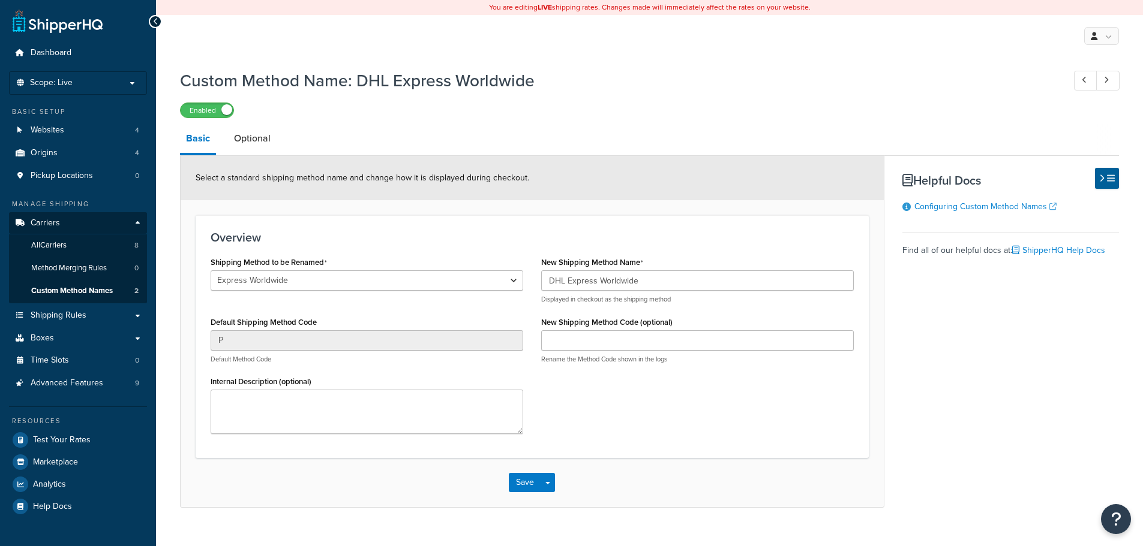
select select "692894"
click at [518, 281] on select "Economy Select Express Worldwide Ground 2nd Day Home Delivery Priority Overnigh…" at bounding box center [367, 281] width 313 height 20
click at [532, 281] on div "New Shipping Method Name DHL Express Worldwide Displayed in checkout as the shi…" at bounding box center [697, 313] width 331 height 119
drag, startPoint x: 567, startPoint y: 281, endPoint x: 658, endPoint y: 286, distance: 90.7
click at [658, 286] on input "DHL Express Worldwide" at bounding box center [697, 281] width 313 height 20
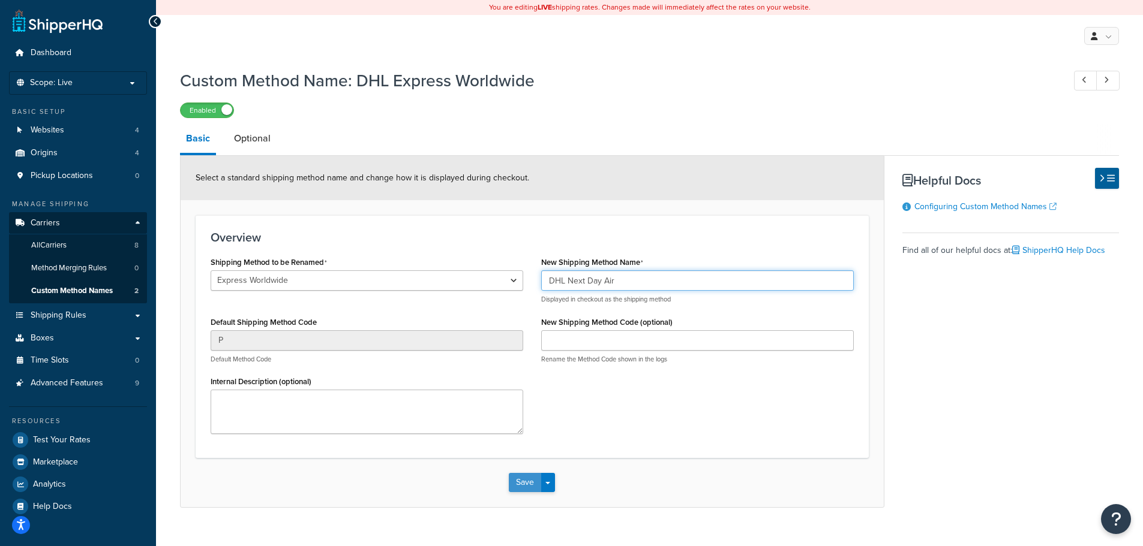
type input "DHL Next Day Air"
click at [525, 479] on button "Save" at bounding box center [525, 482] width 32 height 19
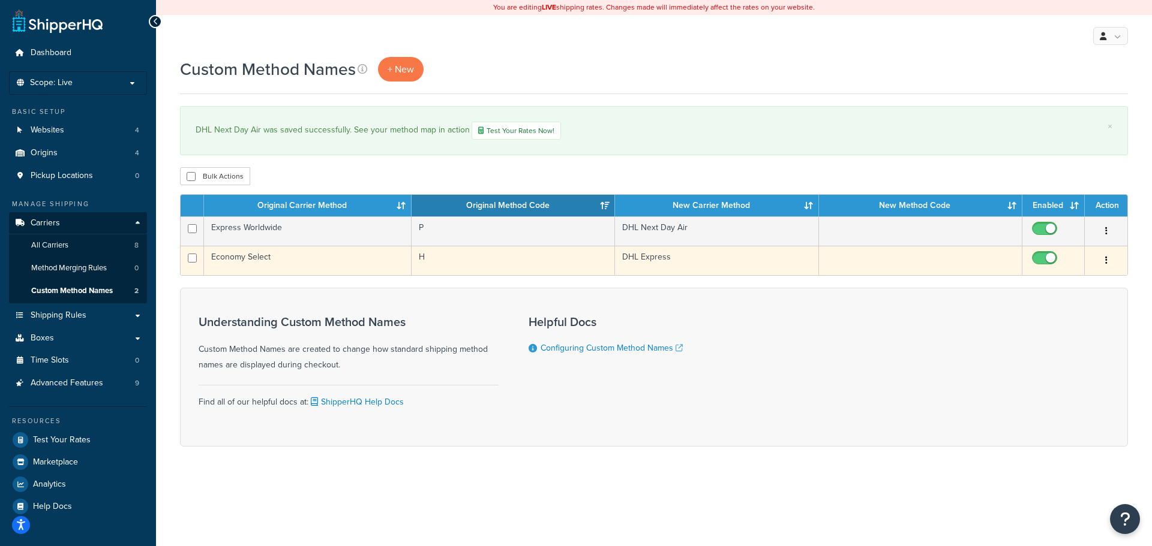
click at [298, 261] on td "Economy Select" at bounding box center [308, 260] width 208 height 29
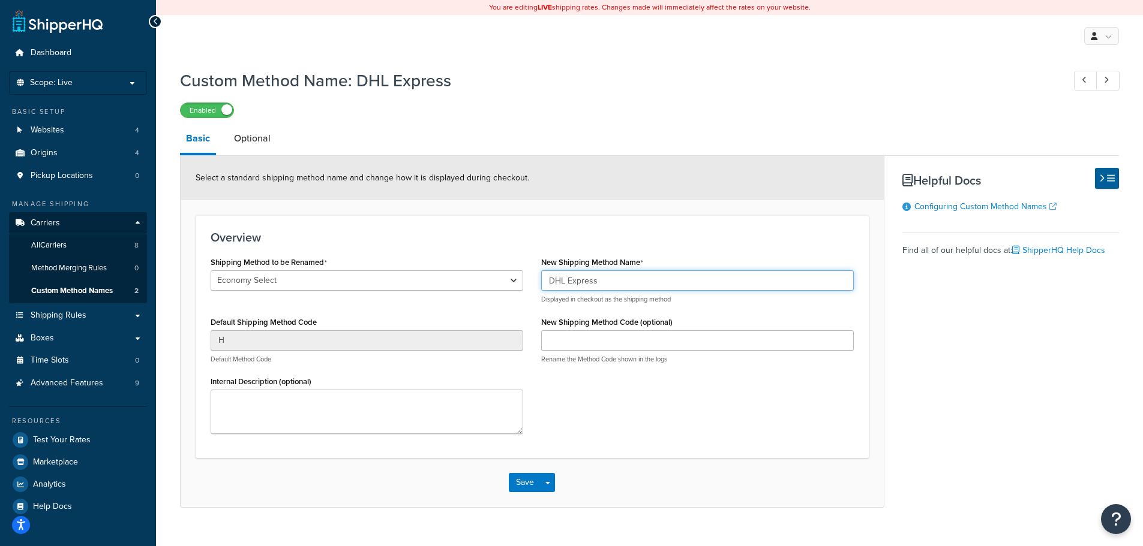
drag, startPoint x: 569, startPoint y: 280, endPoint x: 639, endPoint y: 288, distance: 71.2
click at [639, 288] on input "DHL Express" at bounding box center [697, 281] width 313 height 20
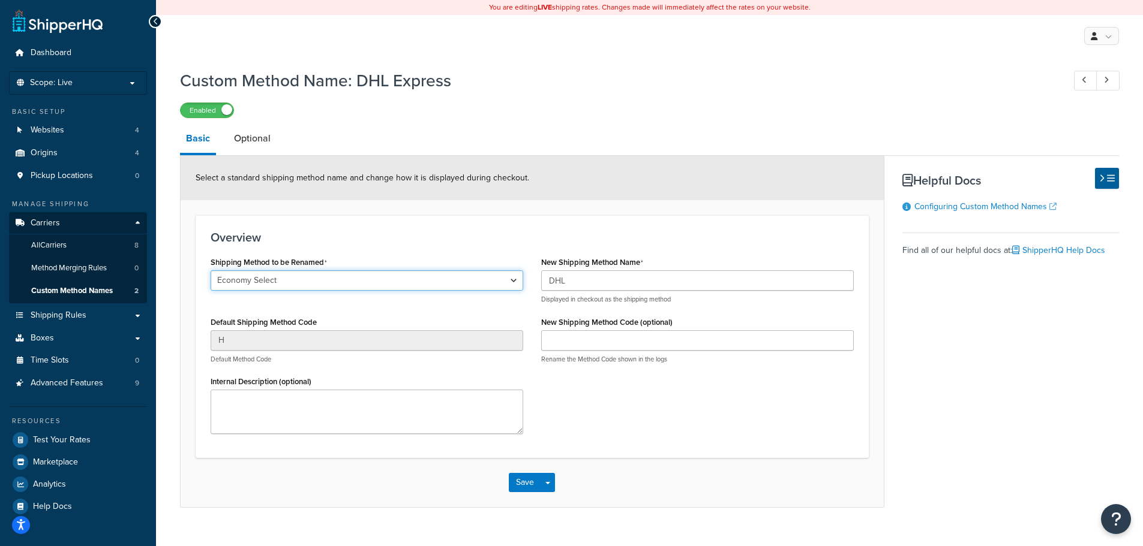
click at [510, 282] on select "Economy Select Express Worldwide Ground 2nd Day Home Delivery Priority Overnigh…" at bounding box center [367, 281] width 313 height 20
click at [689, 110] on div "Enabled" at bounding box center [649, 109] width 939 height 17
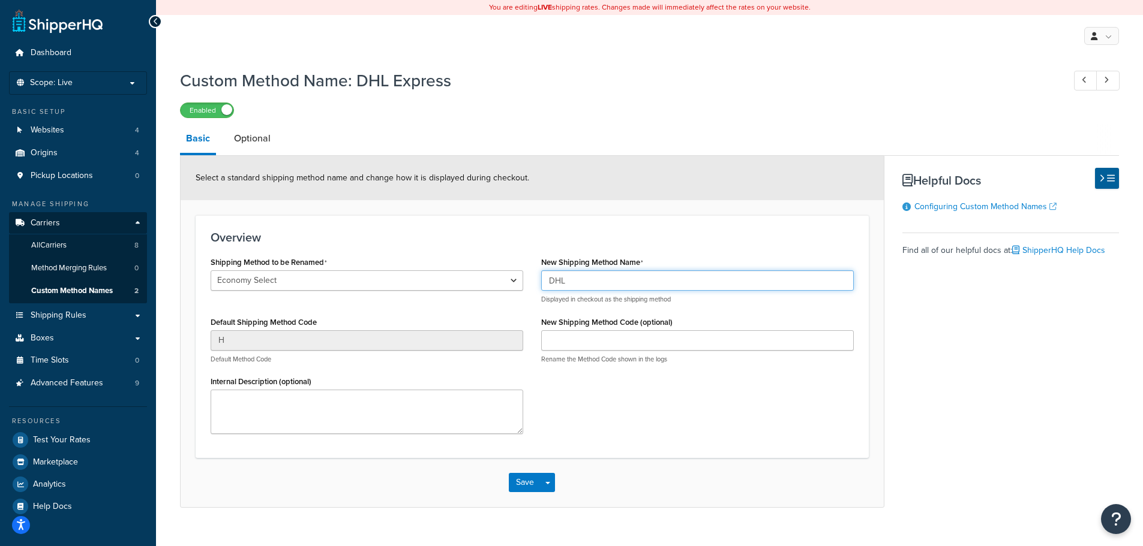
click at [609, 278] on input "DHL" at bounding box center [697, 281] width 313 height 20
type input "DHL Ground"
click at [529, 482] on button "Save" at bounding box center [525, 482] width 32 height 19
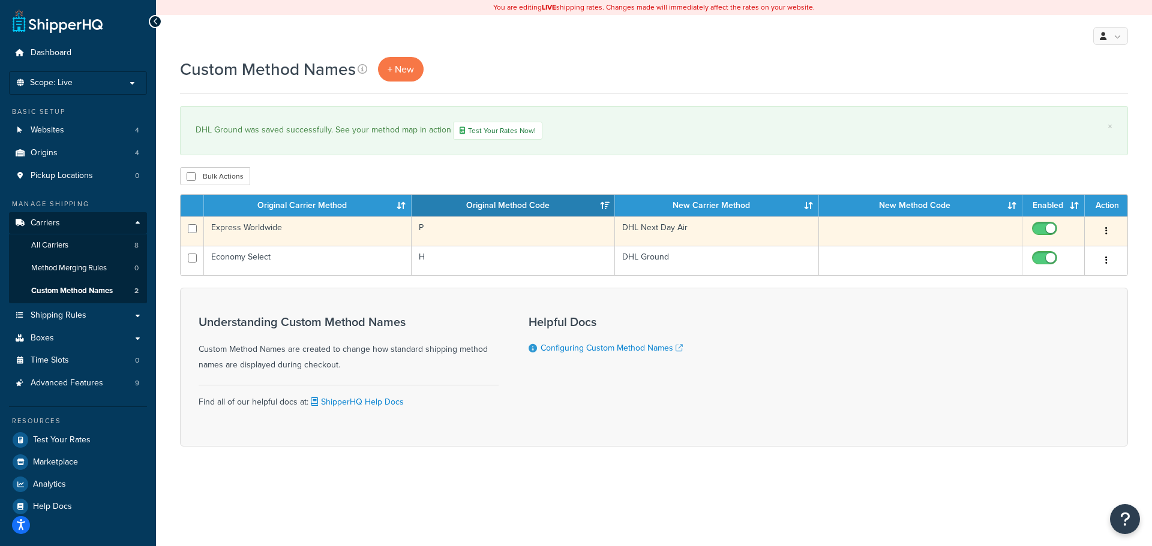
click at [671, 236] on td "DHL Next Day Air" at bounding box center [716, 231] width 203 height 29
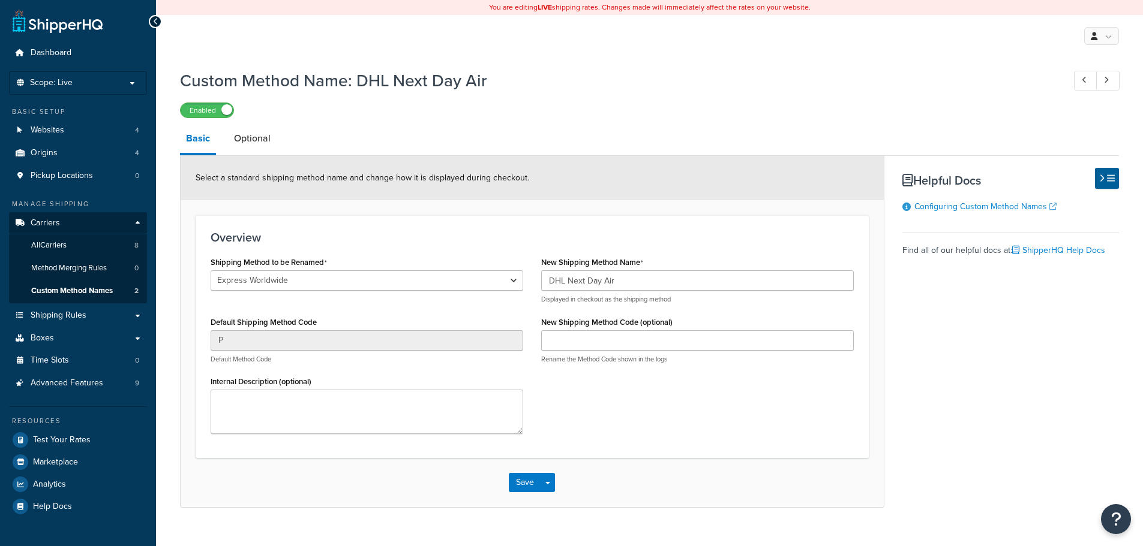
select select "692894"
drag, startPoint x: 568, startPoint y: 283, endPoint x: 641, endPoint y: 281, distance: 72.6
click at [641, 281] on input "DHL Next Day Air" at bounding box center [697, 281] width 313 height 20
click at [70, 291] on span "Custom Method Names" at bounding box center [72, 291] width 82 height 10
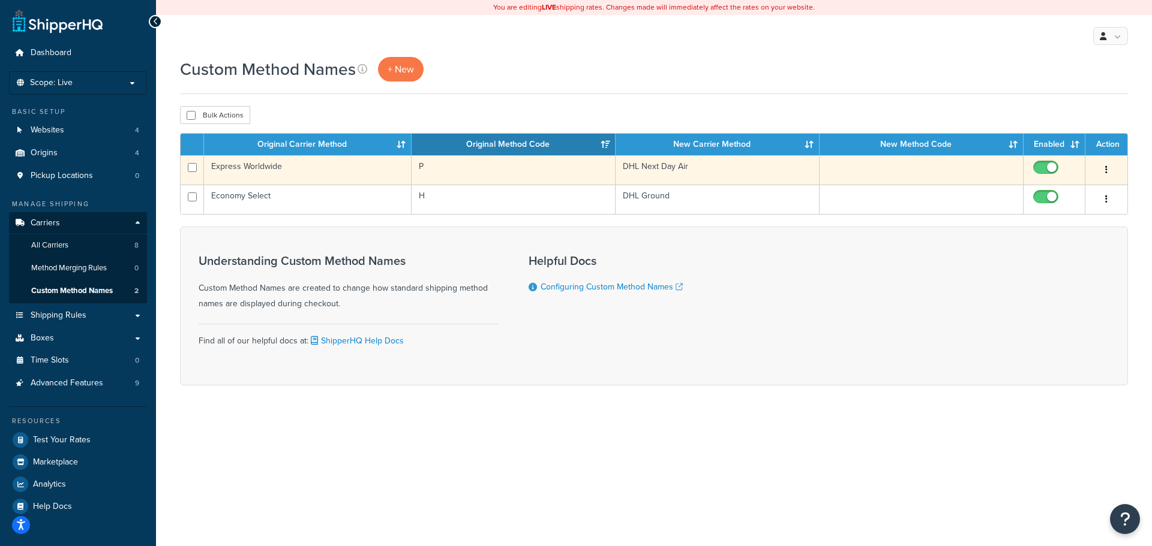
click at [701, 170] on td "DHL Next Day Air" at bounding box center [717, 169] width 204 height 29
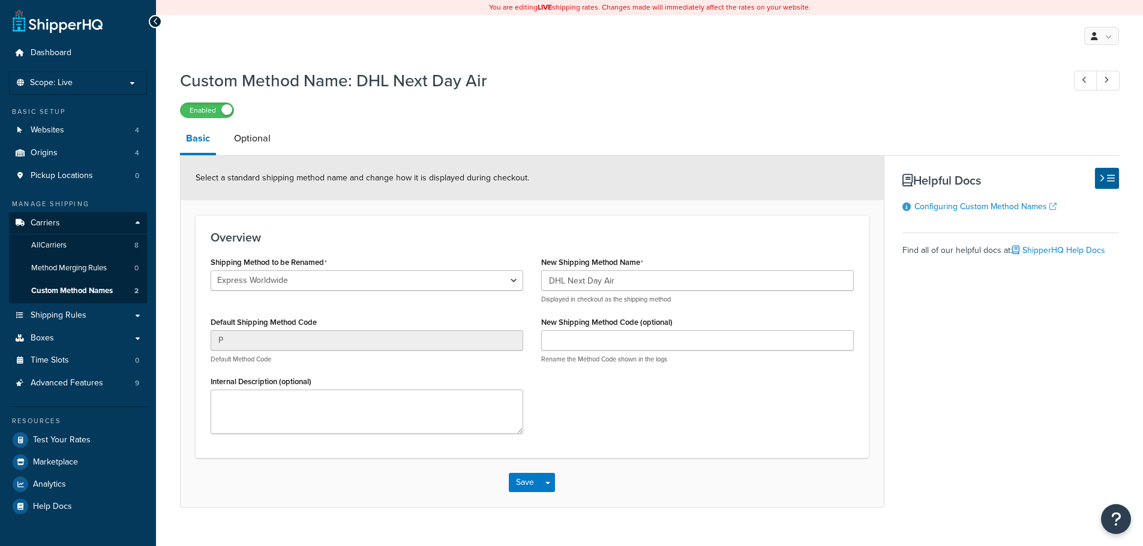
select select "692894"
click at [723, 85] on h1 "Custom Method Name: DHL Next Day Air" at bounding box center [616, 80] width 872 height 23
click at [76, 254] on link "All Carriers 8" at bounding box center [78, 246] width 138 height 22
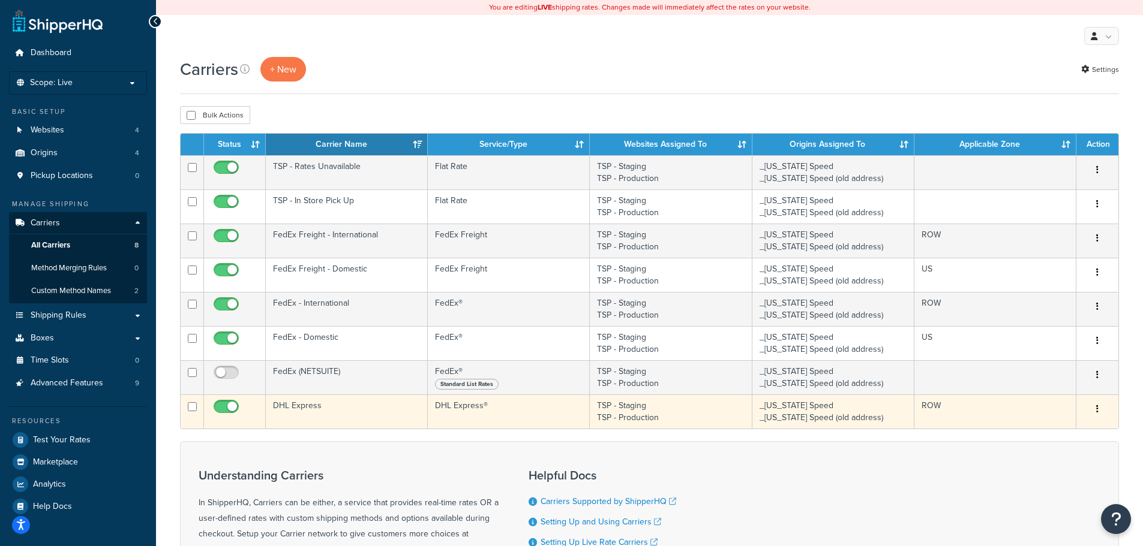
click at [334, 409] on td "DHL Express" at bounding box center [347, 412] width 162 height 34
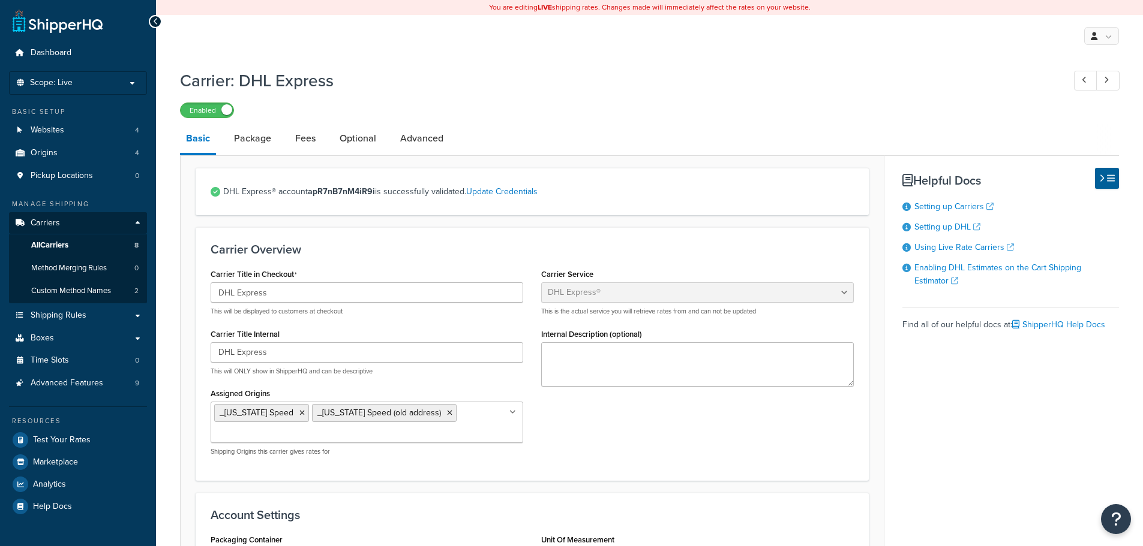
select select "dhl"
click at [82, 251] on link "All Carriers 8" at bounding box center [78, 246] width 138 height 22
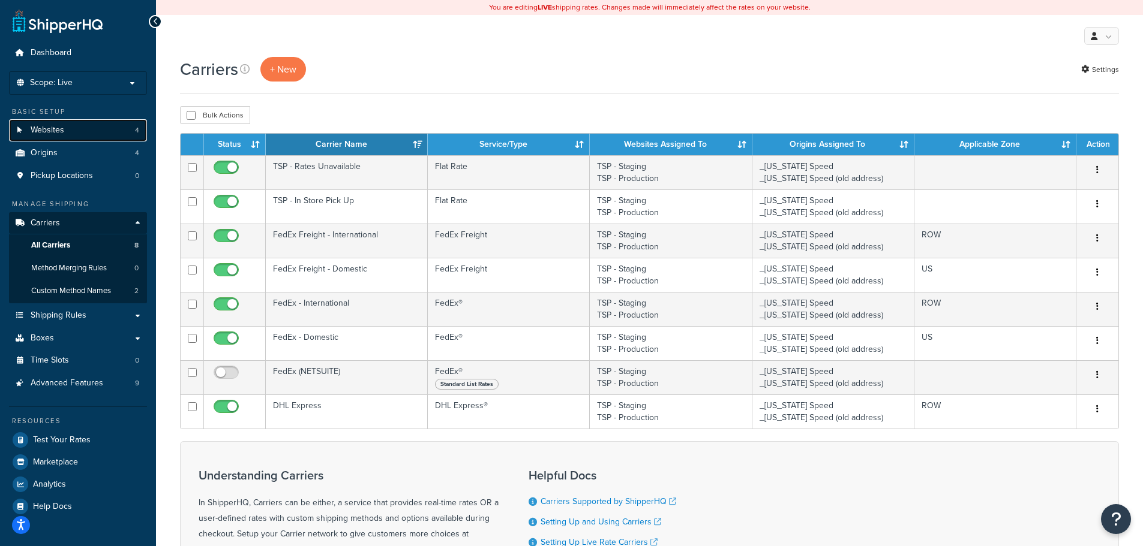
click at [84, 128] on link "Websites 4" at bounding box center [78, 130] width 138 height 22
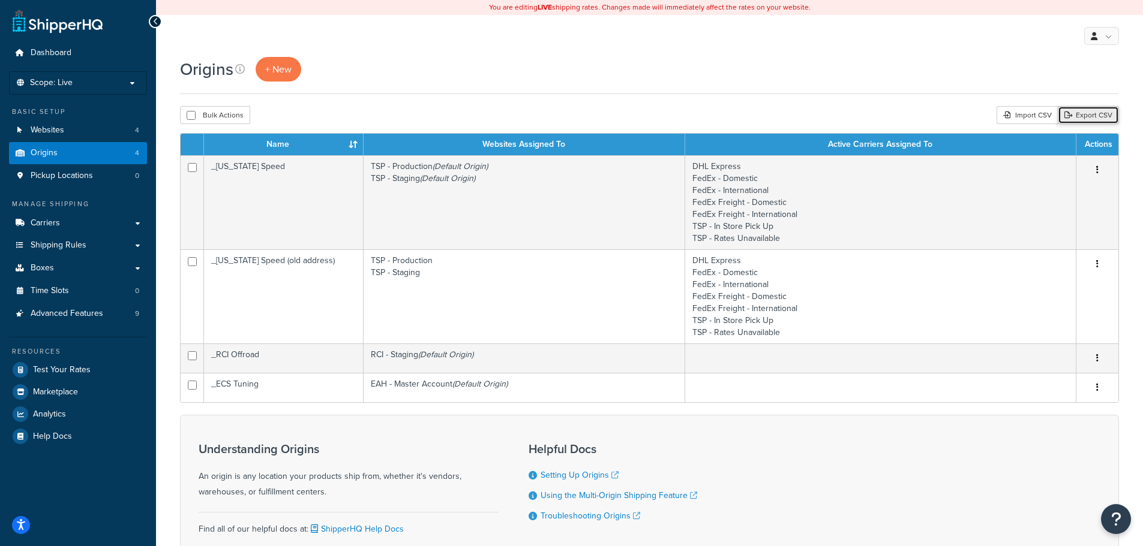
click at [1102, 118] on link "Export CSV" at bounding box center [1088, 115] width 61 height 18
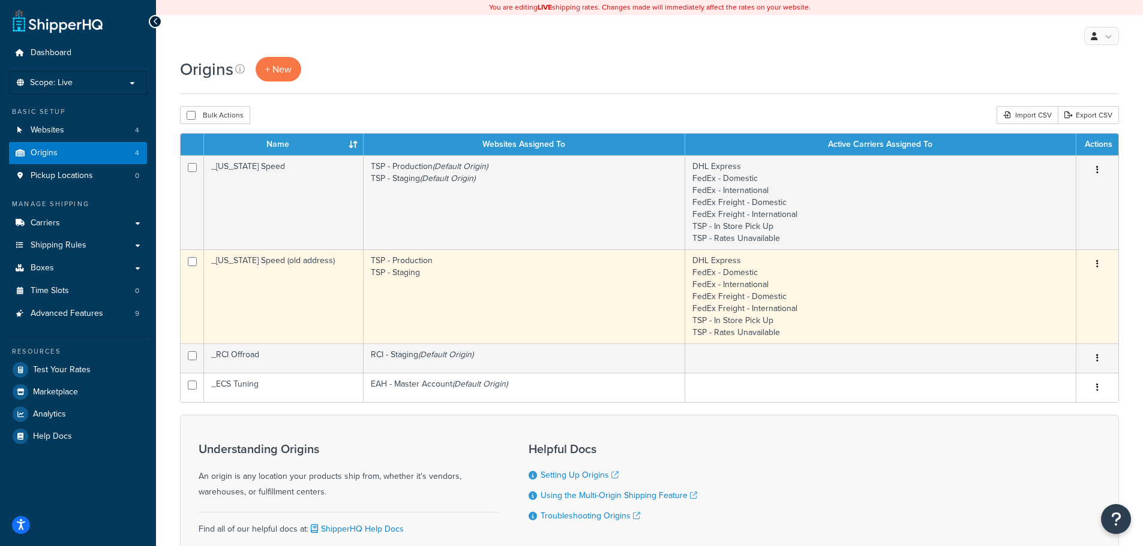
click at [483, 287] on td "TSP - Production TSP - Staging" at bounding box center [525, 297] width 322 height 94
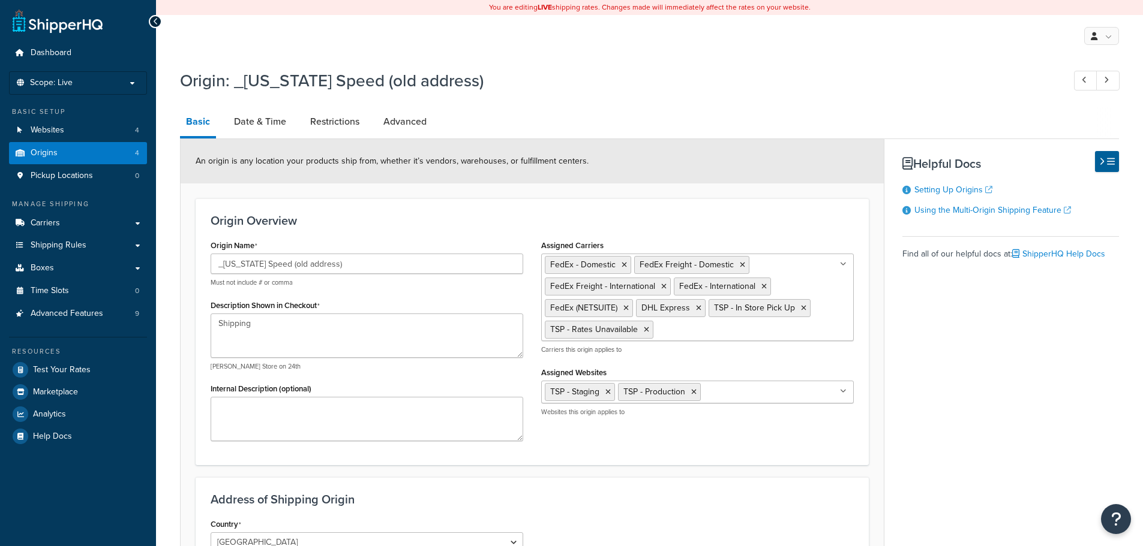
select select "43"
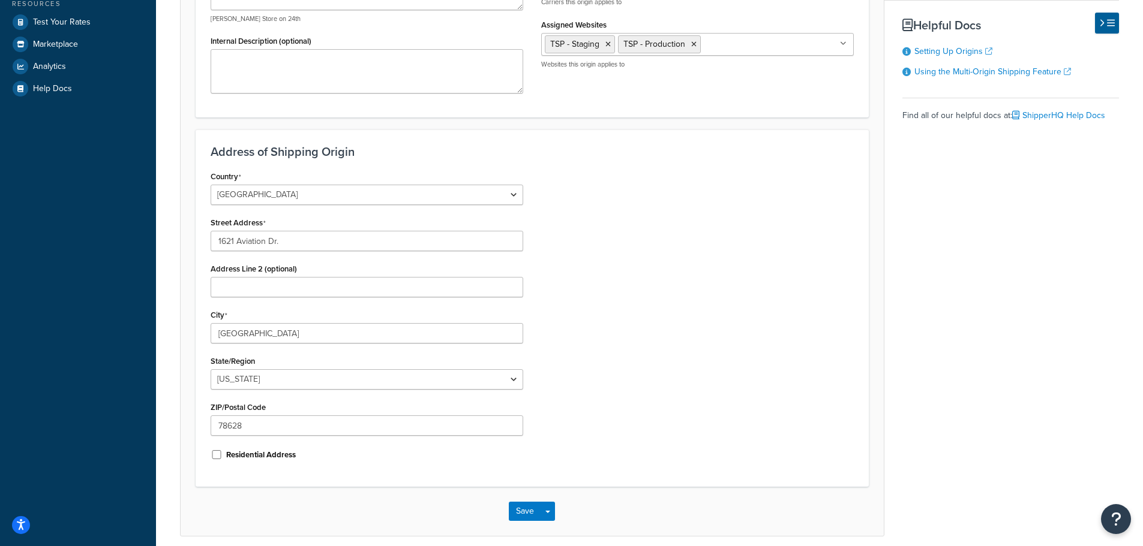
scroll to position [398, 0]
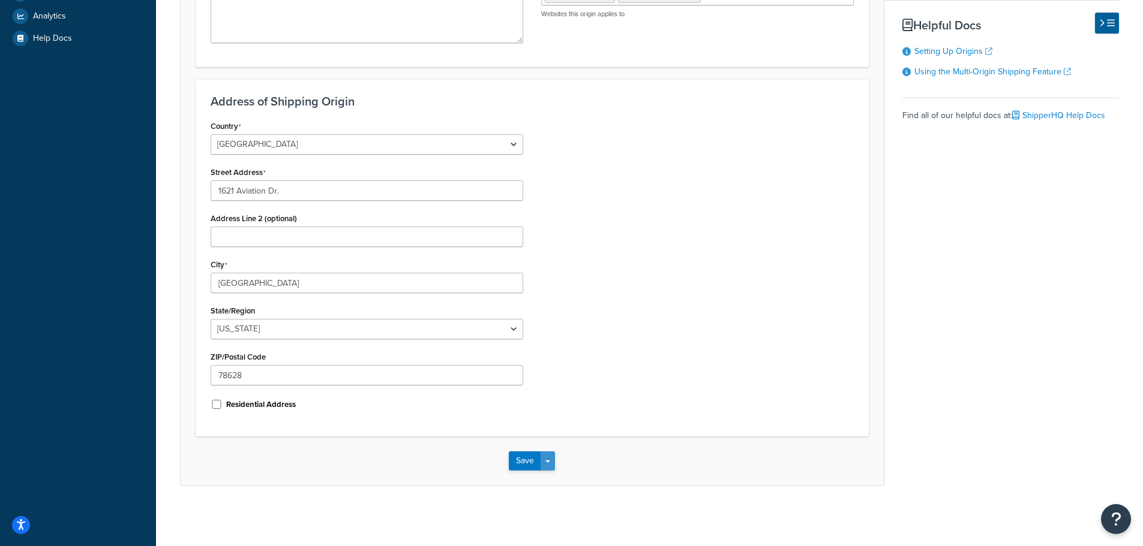
click at [546, 461] on span "button" at bounding box center [547, 462] width 5 height 2
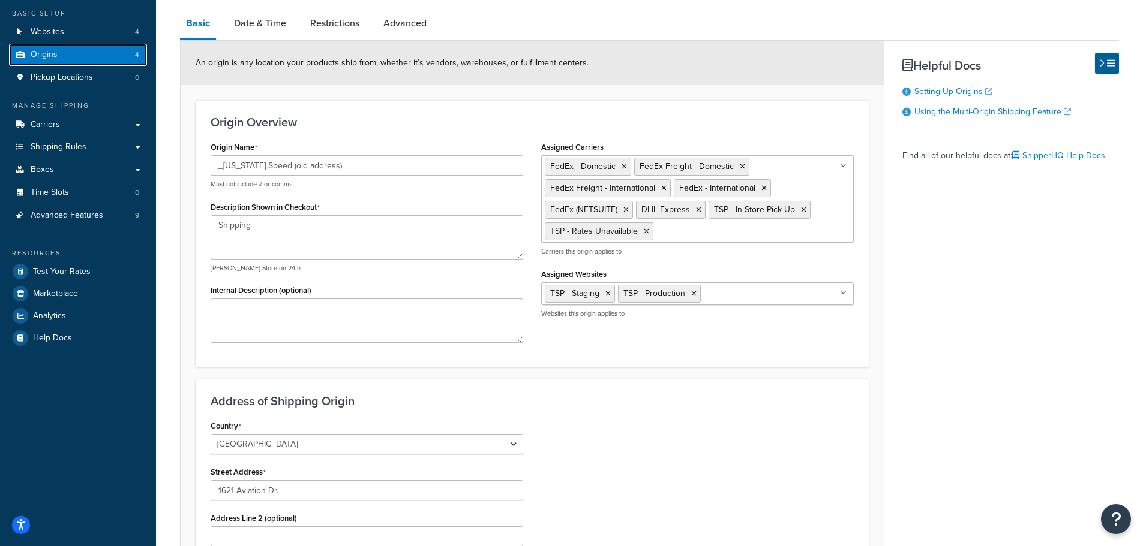
click at [89, 59] on link "Origins 4" at bounding box center [78, 55] width 138 height 22
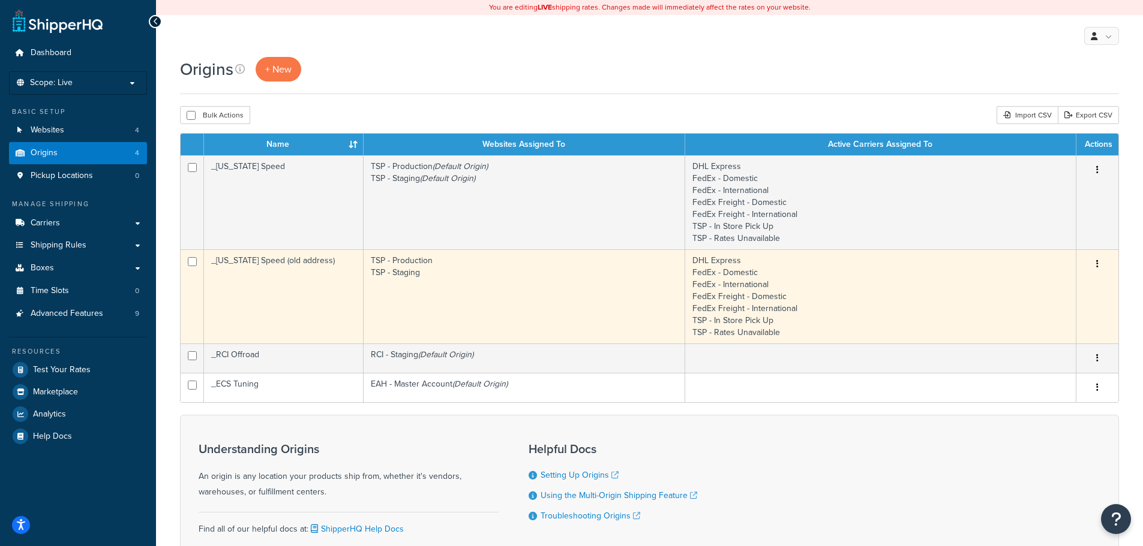
click at [1098, 261] on button "button" at bounding box center [1097, 264] width 17 height 19
click at [1056, 337] on link "Delete" at bounding box center [1057, 336] width 95 height 25
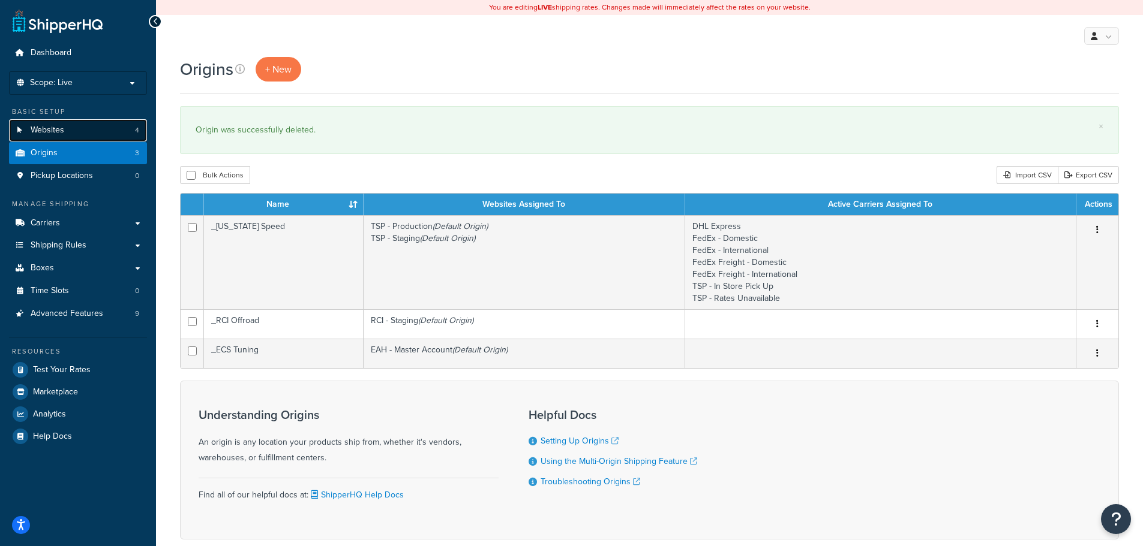
click at [91, 127] on link "Websites 4" at bounding box center [78, 130] width 138 height 22
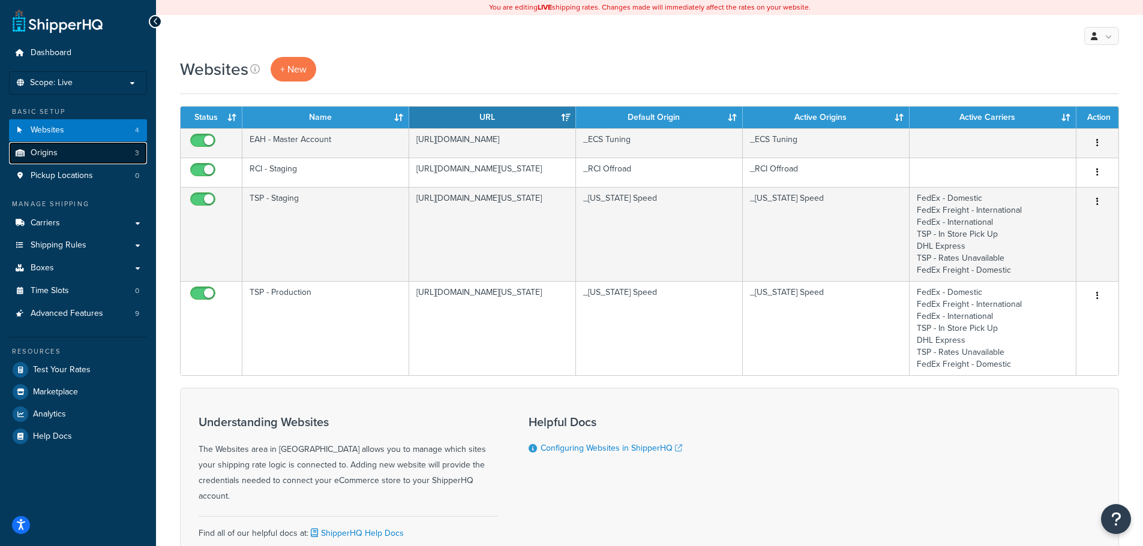
click at [88, 157] on link "Origins 3" at bounding box center [78, 153] width 138 height 22
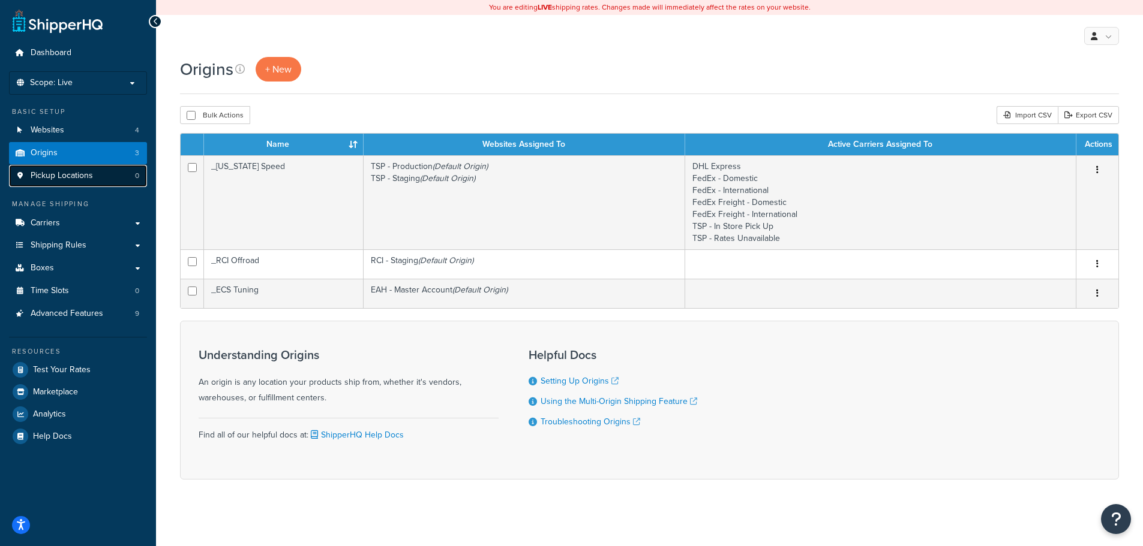
click at [86, 175] on span "Pickup Locations" at bounding box center [62, 176] width 62 height 10
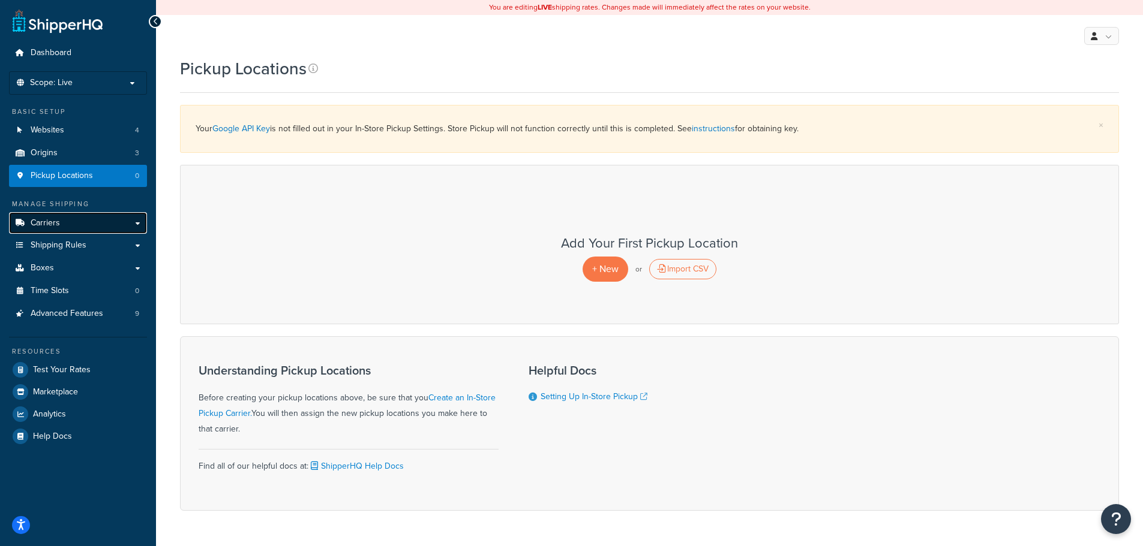
click at [82, 223] on link "Carriers" at bounding box center [78, 223] width 138 height 22
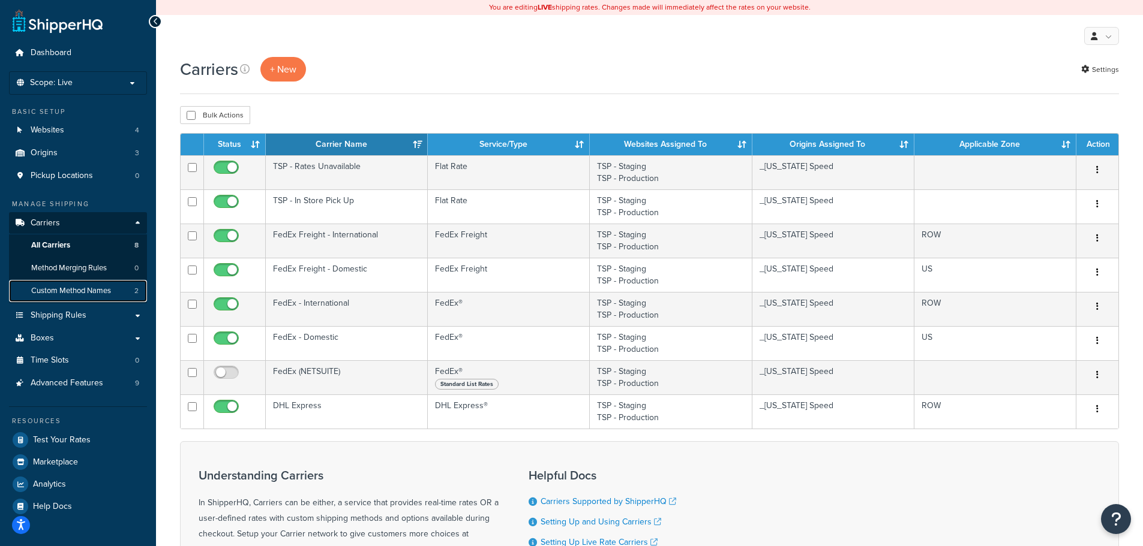
click at [100, 295] on span "Custom Method Names" at bounding box center [71, 291] width 80 height 10
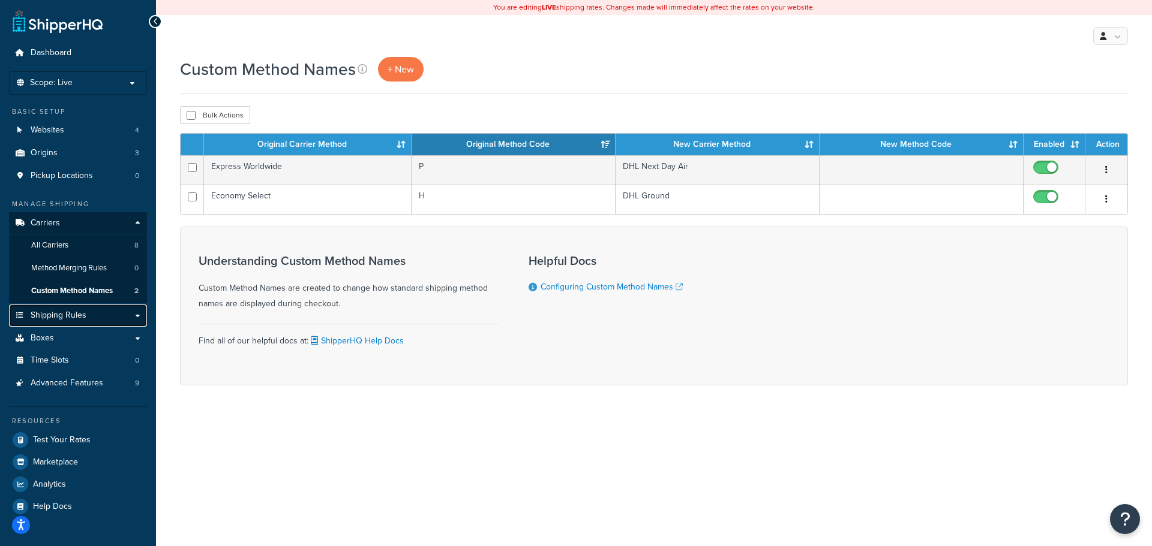
click at [93, 316] on link "Shipping Rules" at bounding box center [78, 316] width 138 height 22
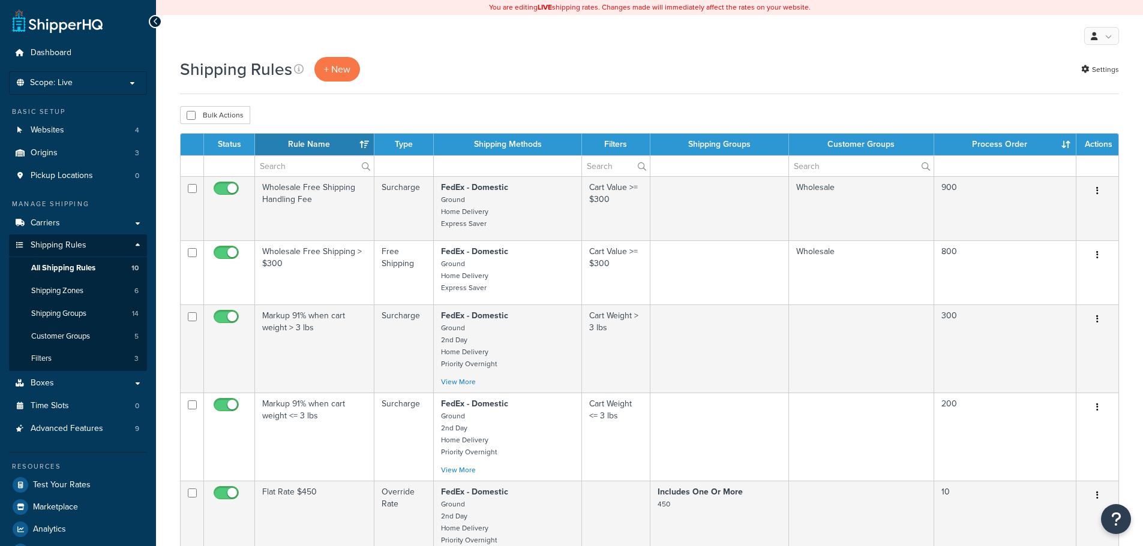
select select "15"
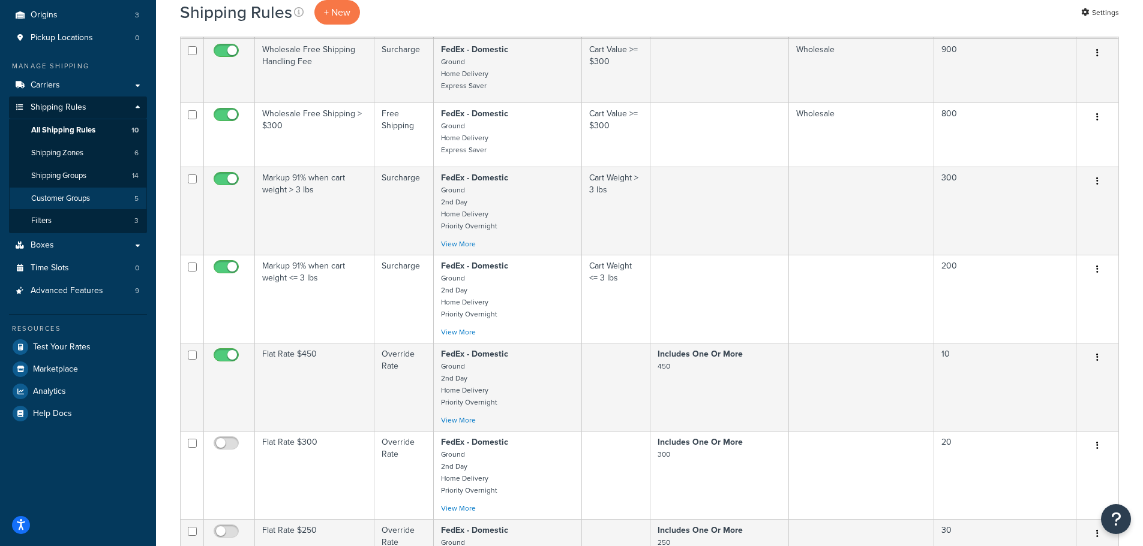
scroll to position [145, 0]
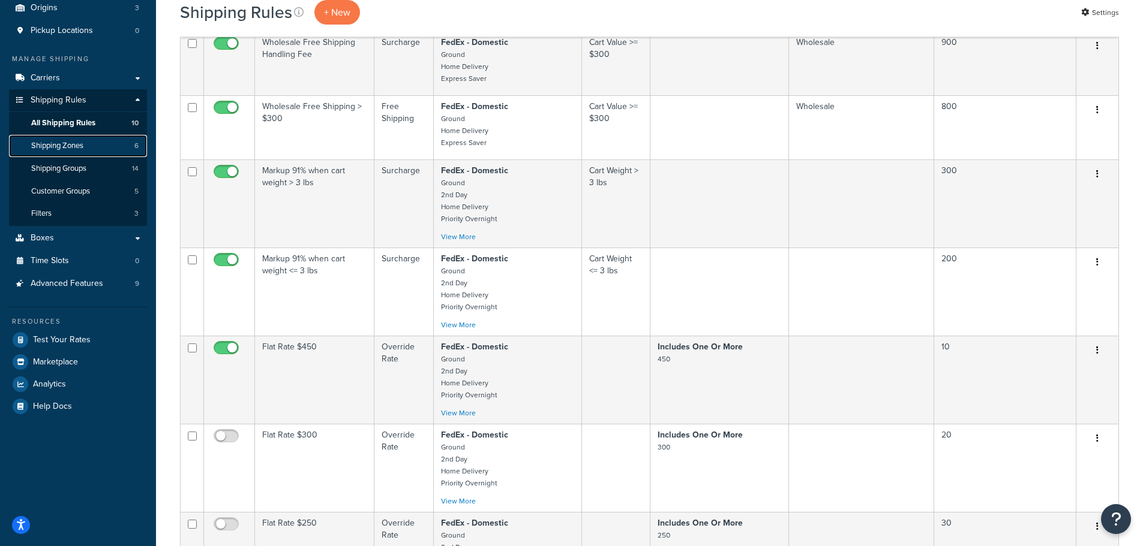
click at [88, 151] on link "Shipping Zones 6" at bounding box center [78, 146] width 138 height 22
